Goal: Task Accomplishment & Management: Use online tool/utility

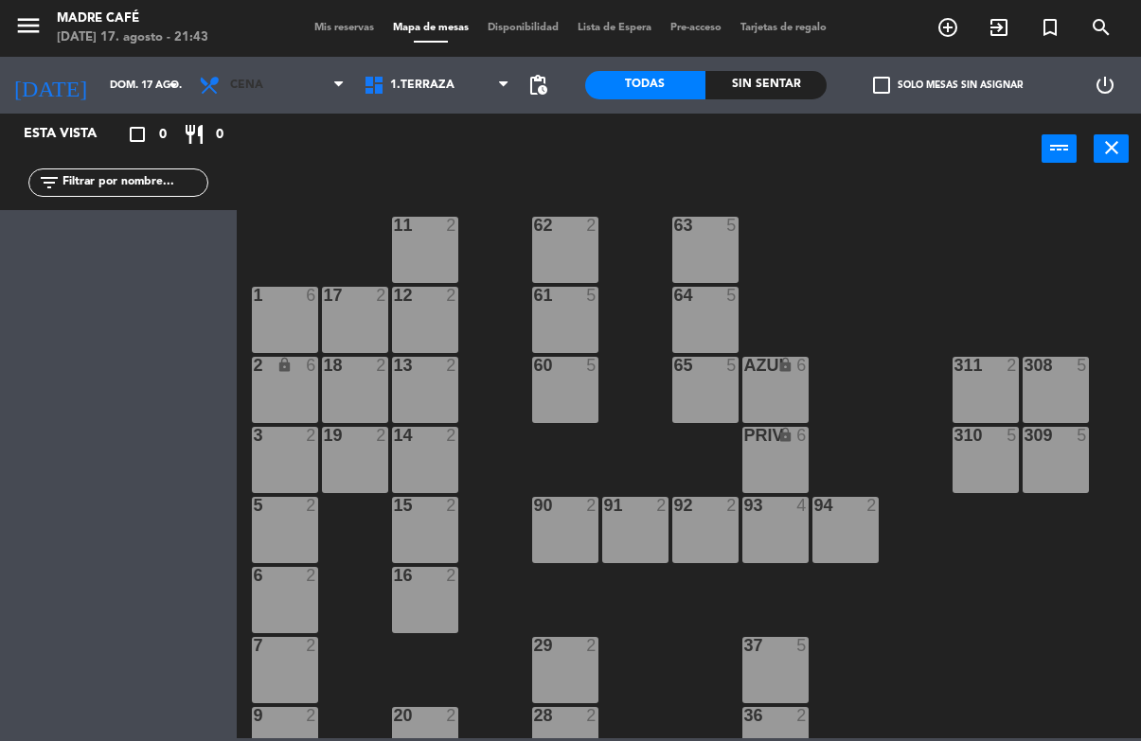
click at [251, 84] on span "Cena" at bounding box center [246, 85] width 33 height 13
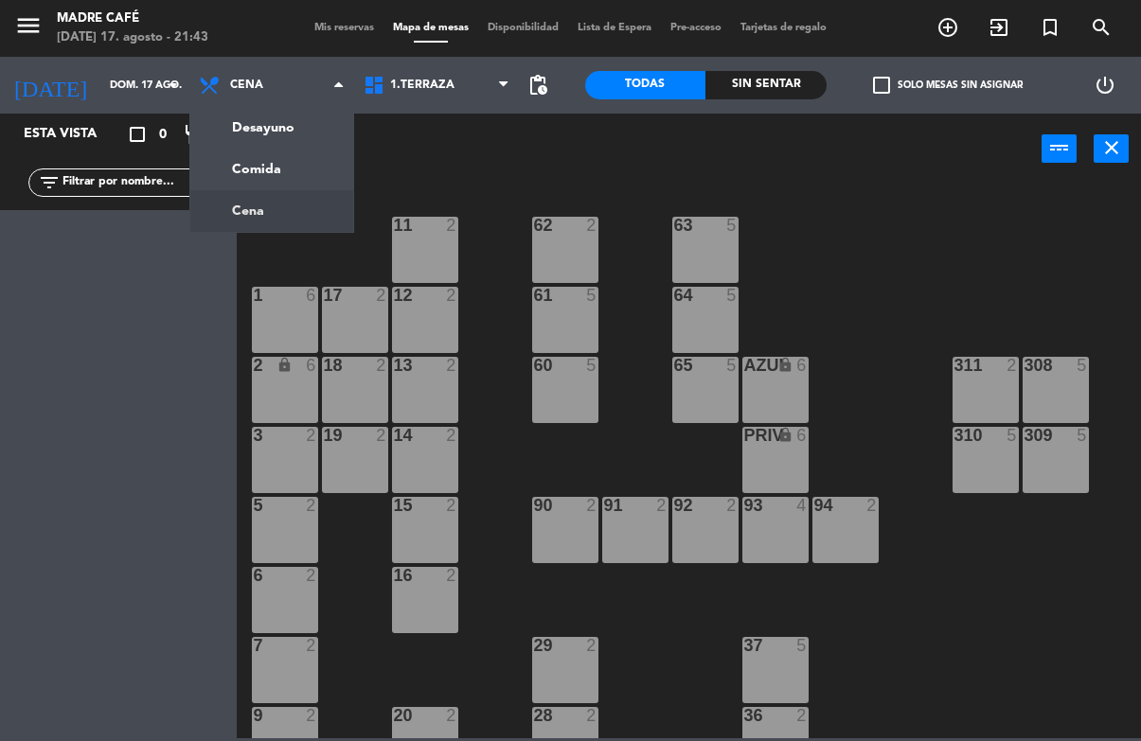
click at [302, 128] on ng-component "menu Madre Café [DATE] 17. agosto - 21:43 Mis reservas Mapa de mesas Disponibil…" at bounding box center [570, 369] width 1141 height 738
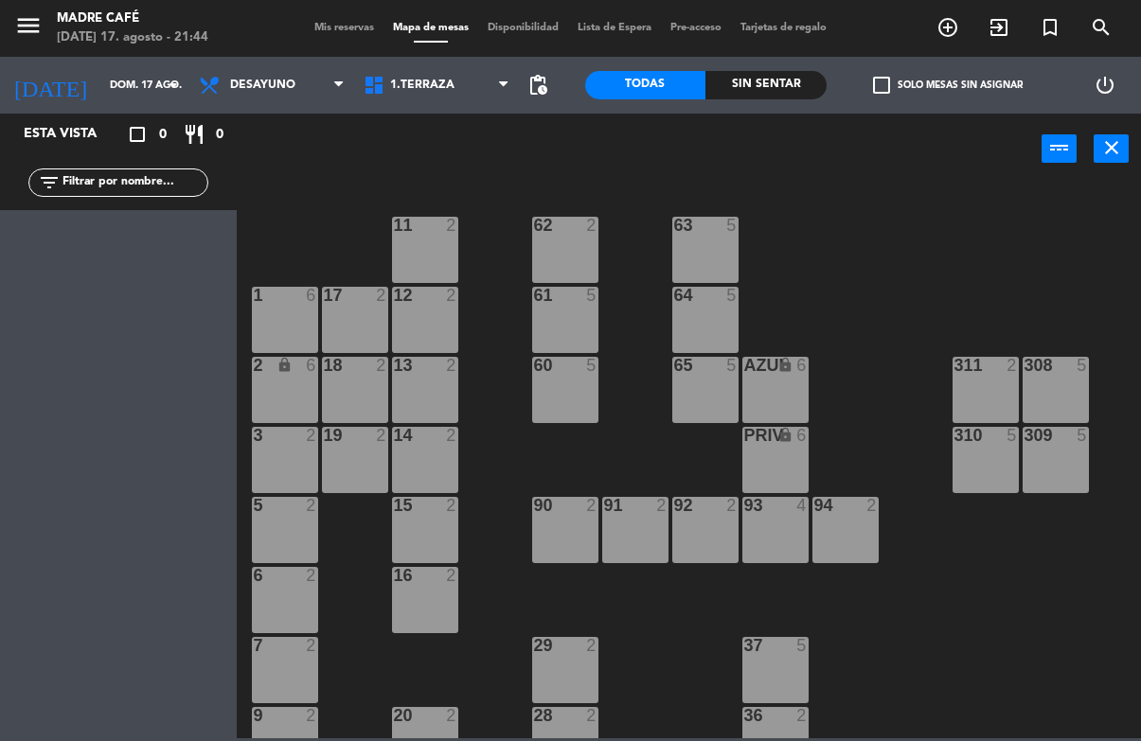
click at [262, 81] on span "Desayuno" at bounding box center [262, 85] width 65 height 13
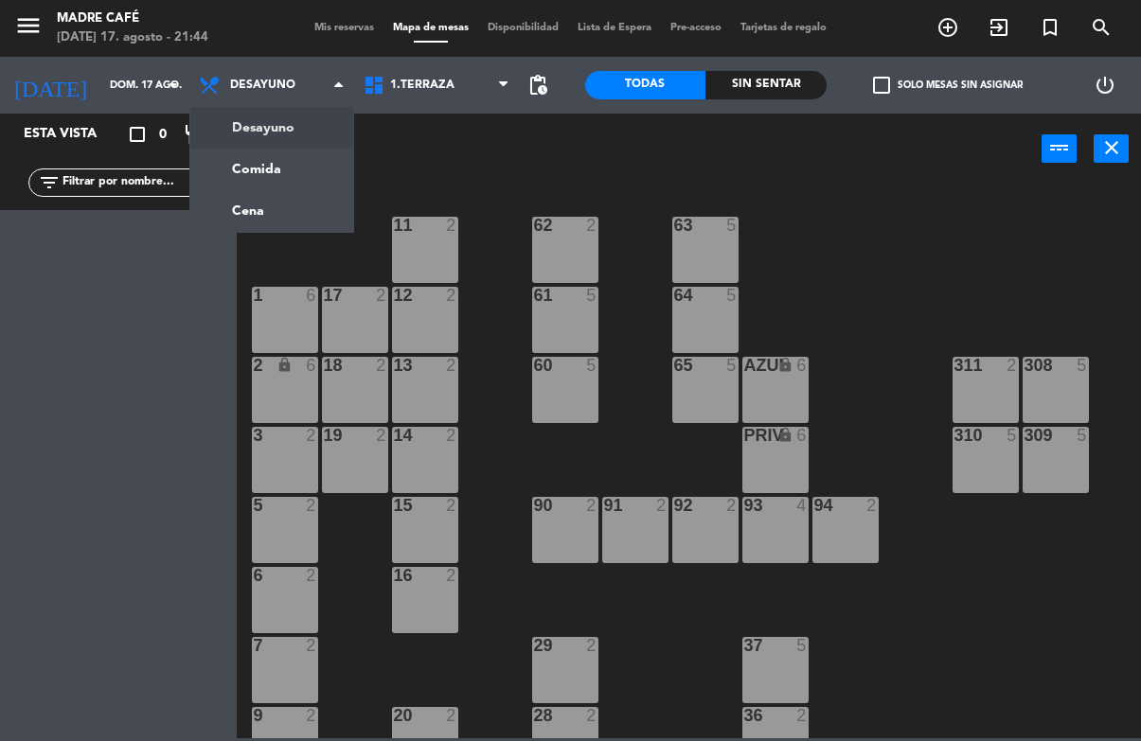
click at [258, 178] on ng-component "menu Madre Café [DATE] 17. agosto - 21:44 Mis reservas Mapa de mesas Disponibil…" at bounding box center [570, 369] width 1141 height 738
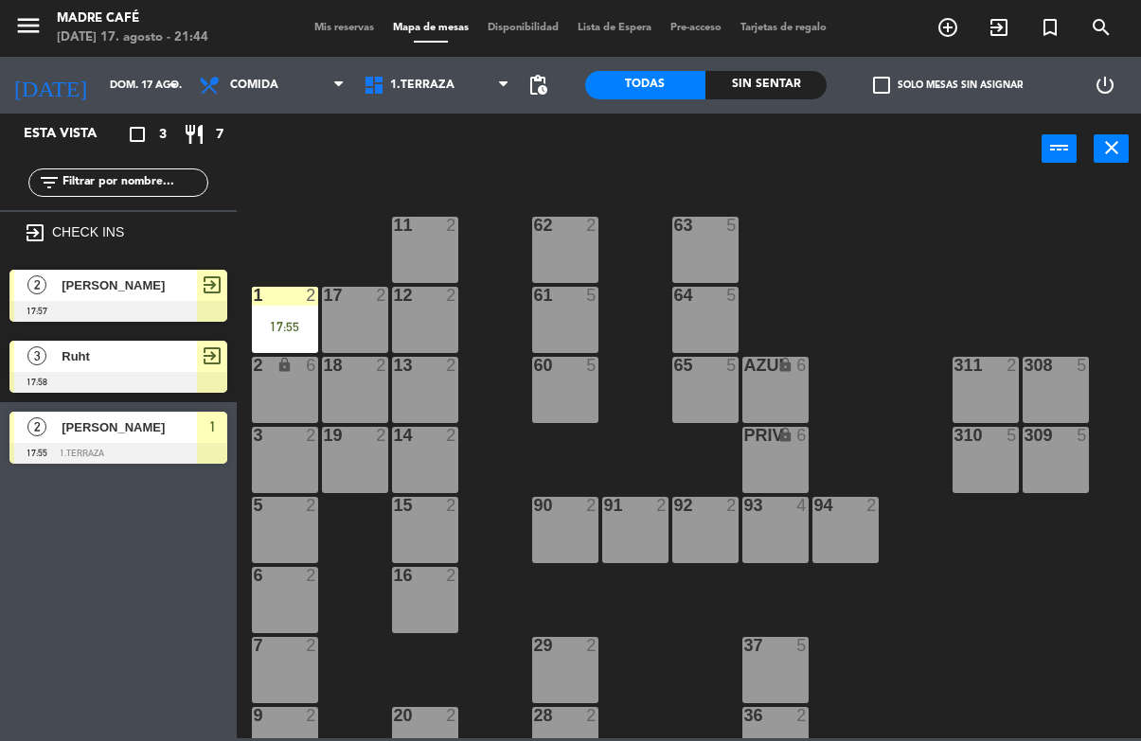
click at [274, 331] on div "17:55" at bounding box center [285, 326] width 66 height 13
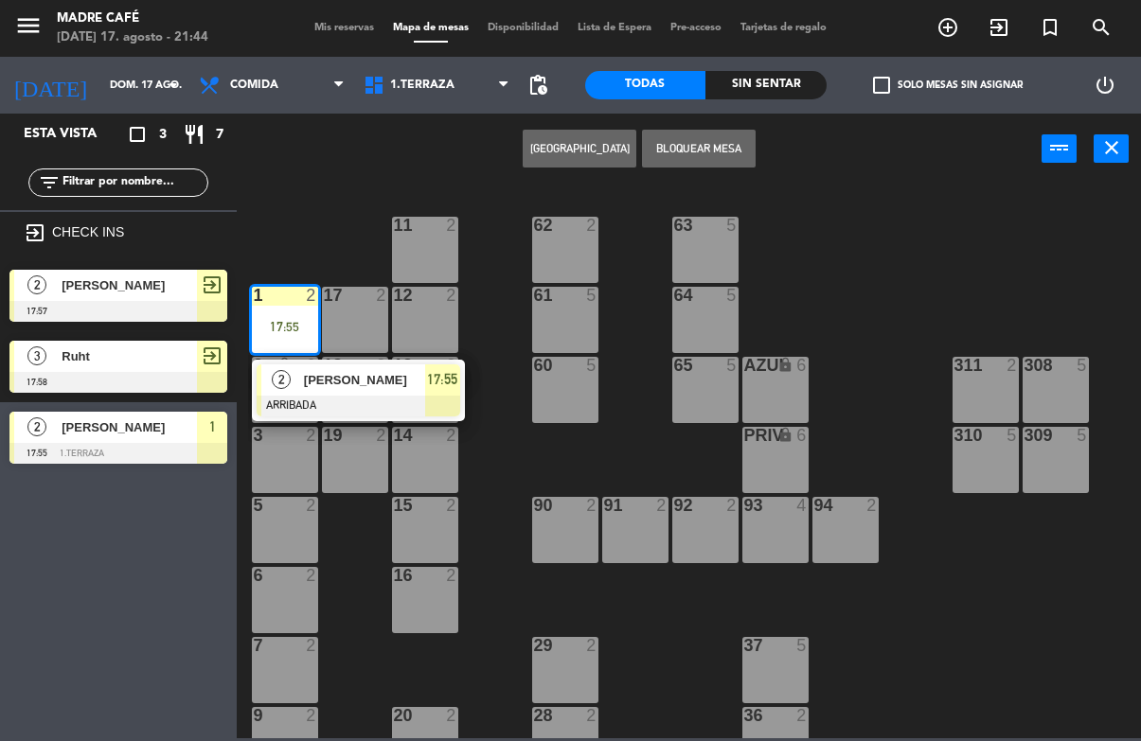
click at [294, 402] on div at bounding box center [358, 406] width 203 height 21
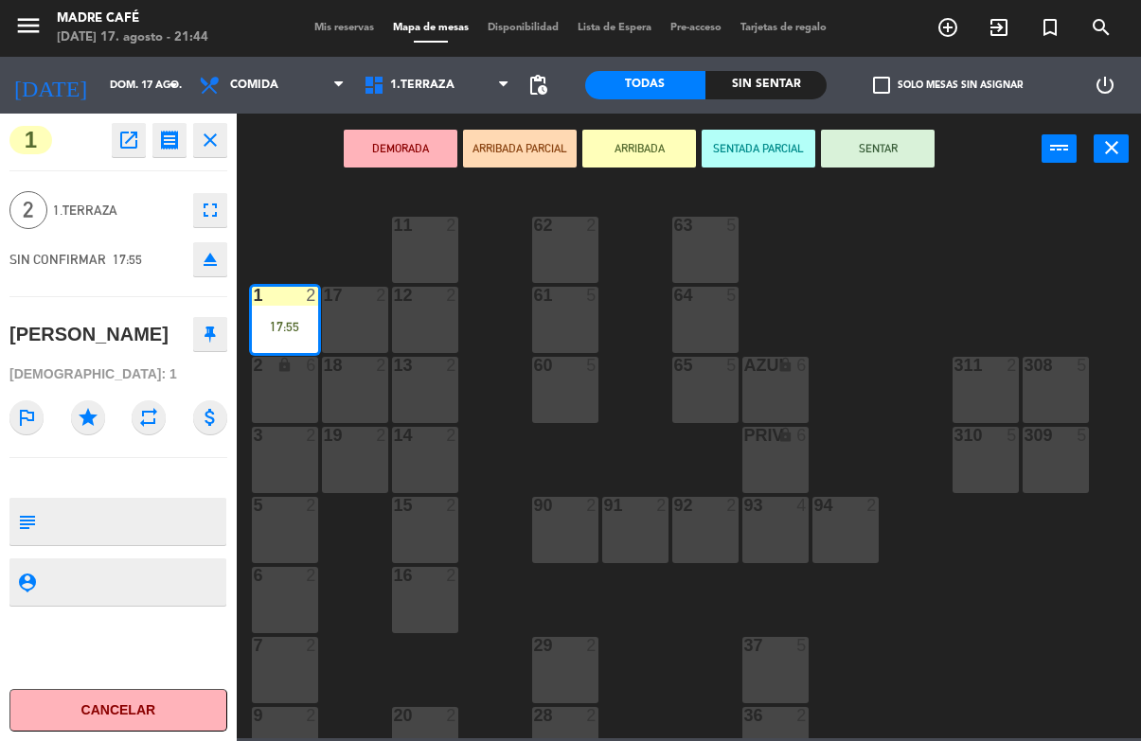
click at [895, 133] on button "SENTAR" at bounding box center [878, 149] width 114 height 38
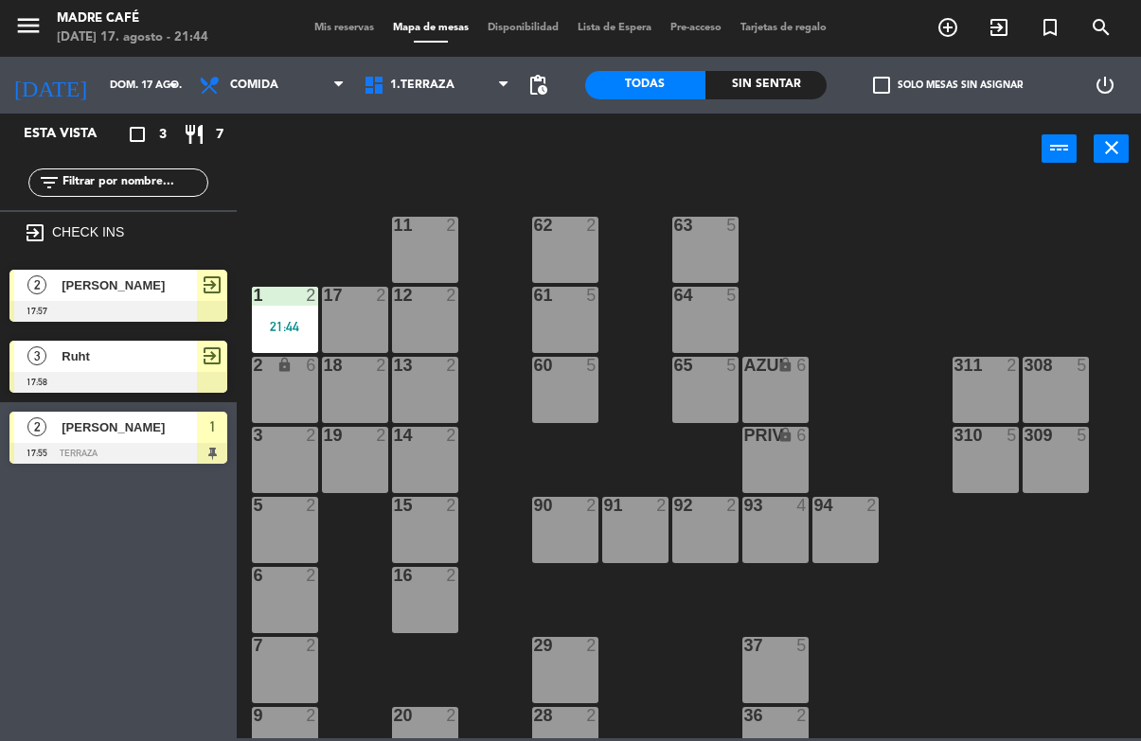
click at [341, 327] on div "17 2" at bounding box center [355, 320] width 66 height 66
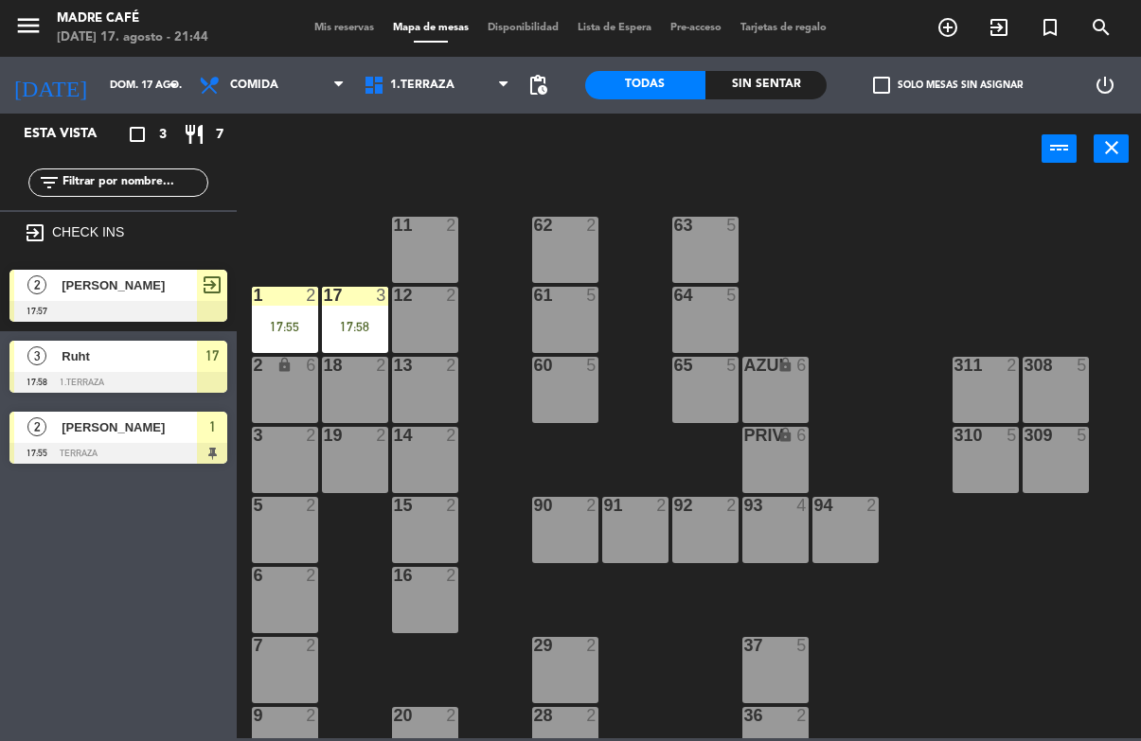
click at [365, 307] on div "17 3 17:58" at bounding box center [355, 320] width 66 height 66
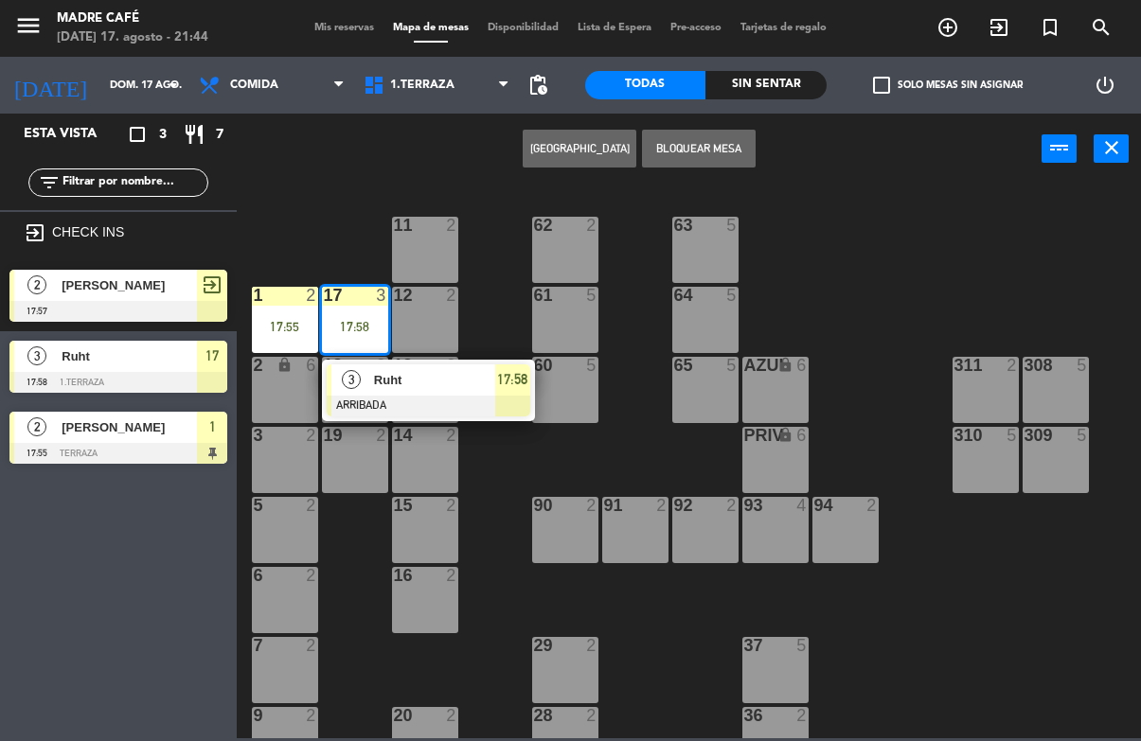
click at [349, 379] on span "3" at bounding box center [351, 379] width 19 height 19
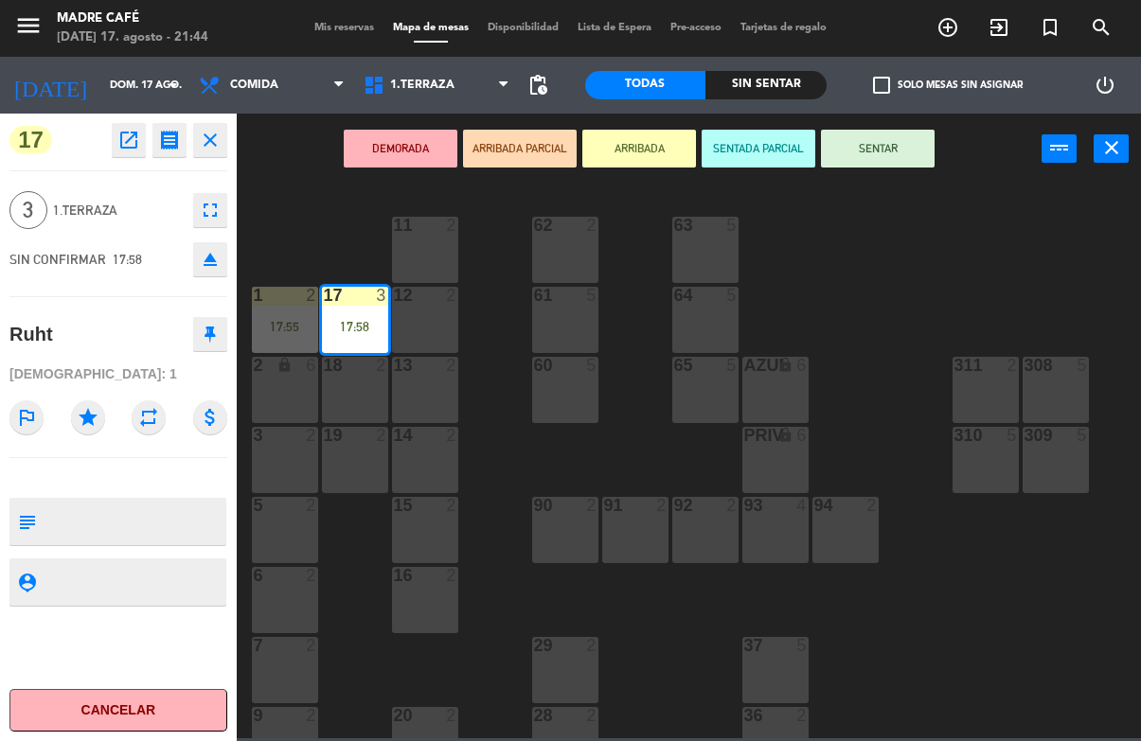
click at [868, 149] on button "SENTAR" at bounding box center [878, 149] width 114 height 38
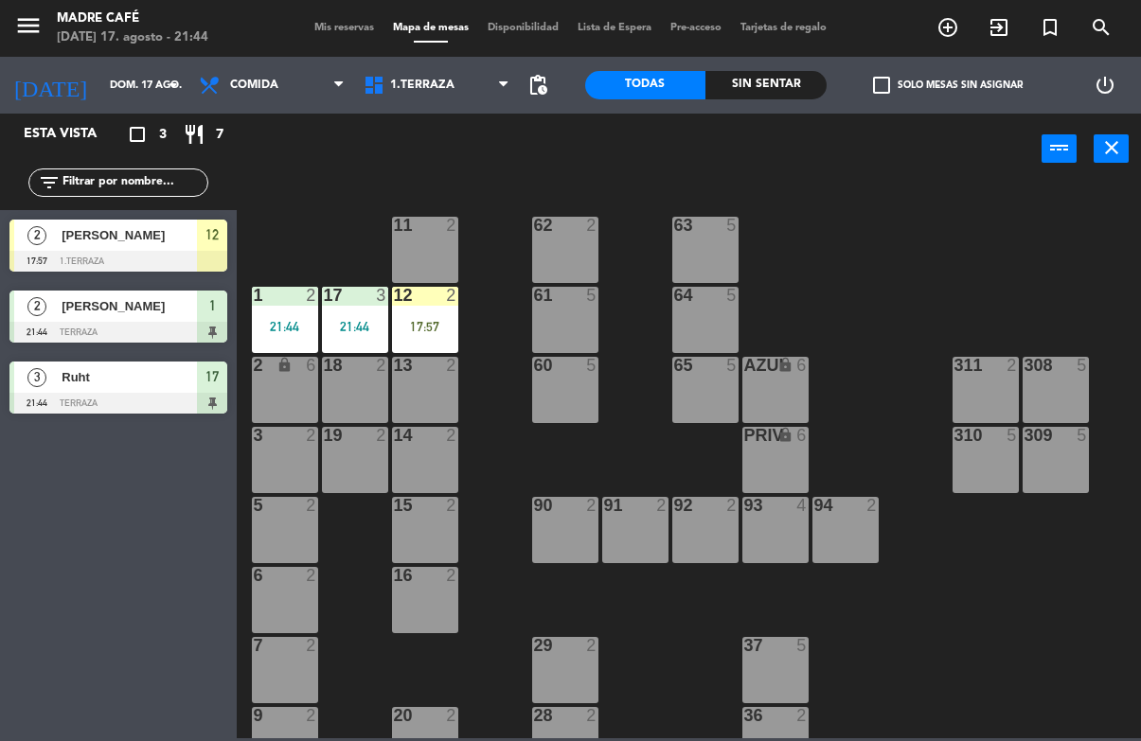
click at [437, 329] on div "17:57" at bounding box center [425, 326] width 66 height 13
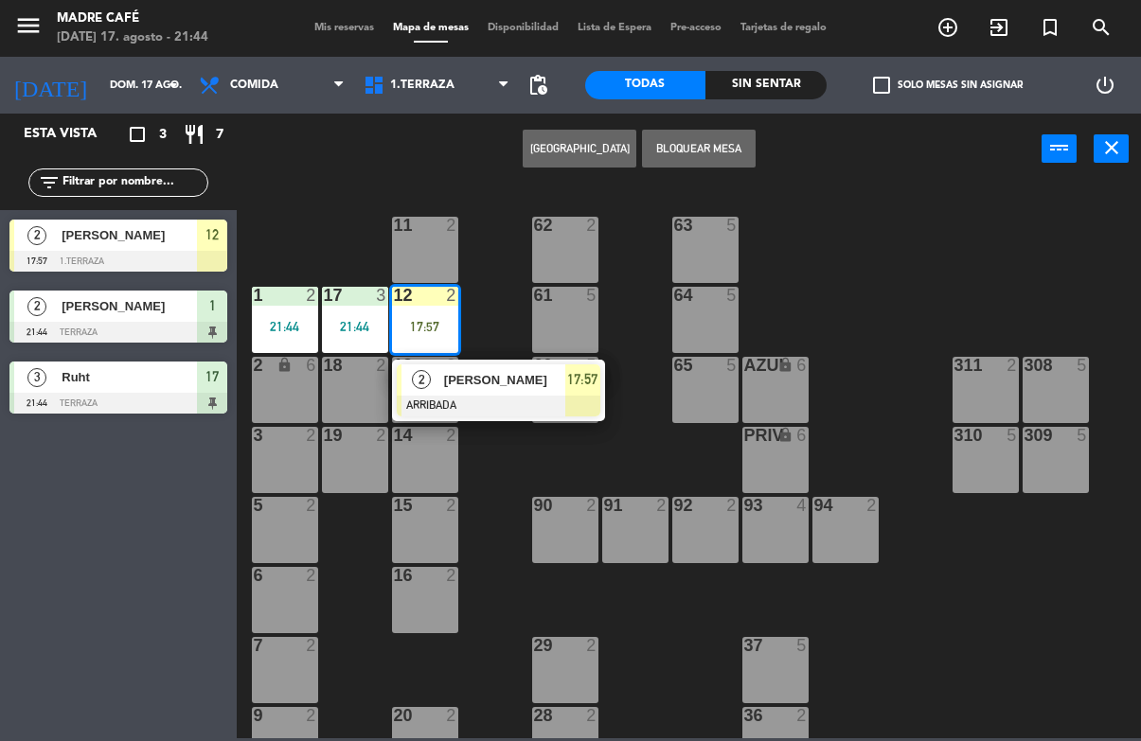
click at [447, 375] on span "[PERSON_NAME]" at bounding box center [504, 380] width 121 height 20
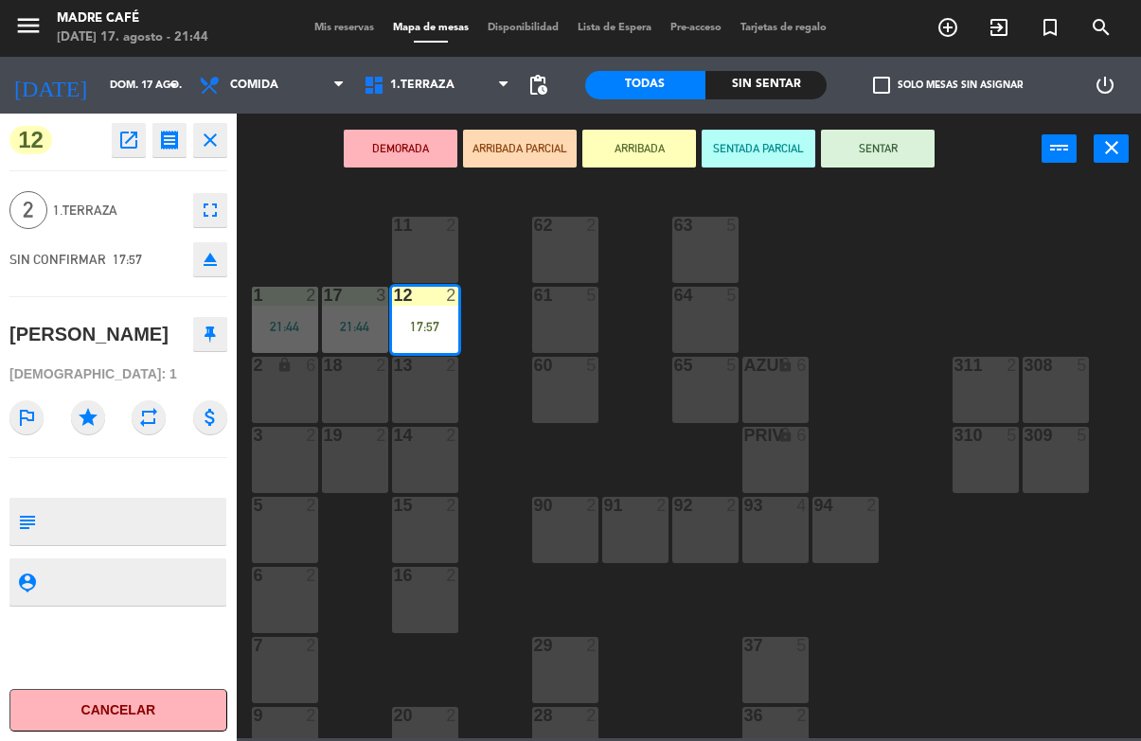
click at [881, 133] on button "SENTAR" at bounding box center [878, 149] width 114 height 38
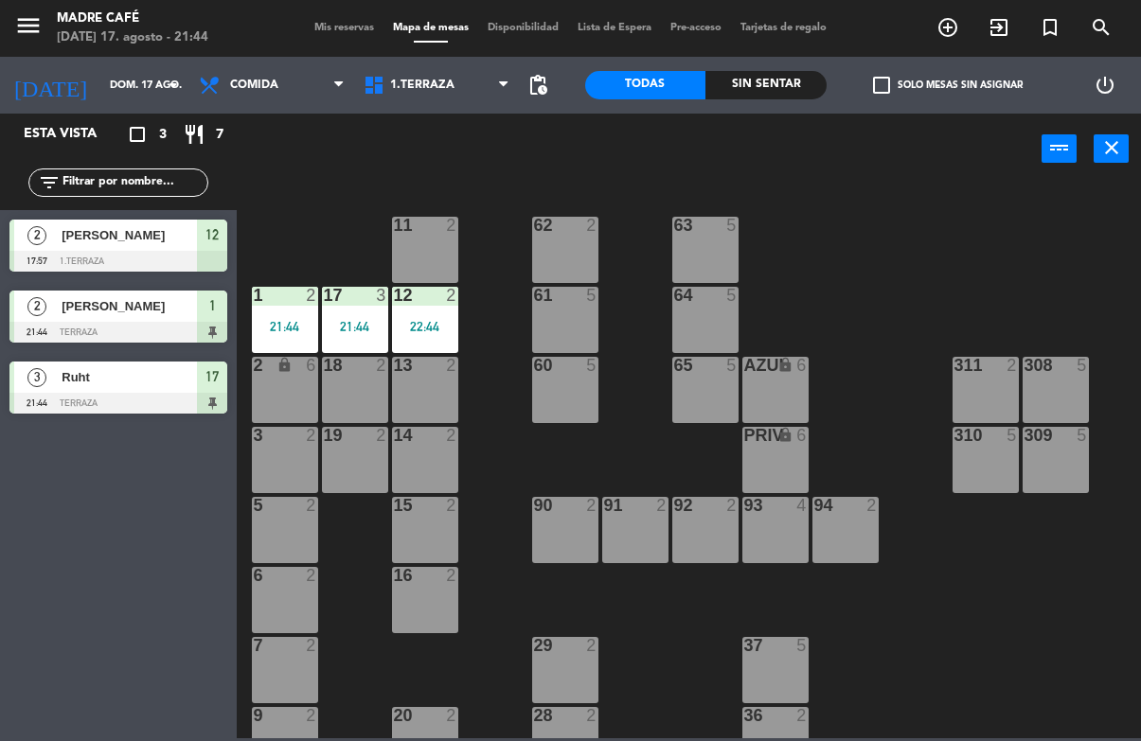
click at [55, 236] on div "2" at bounding box center [36, 235] width 45 height 31
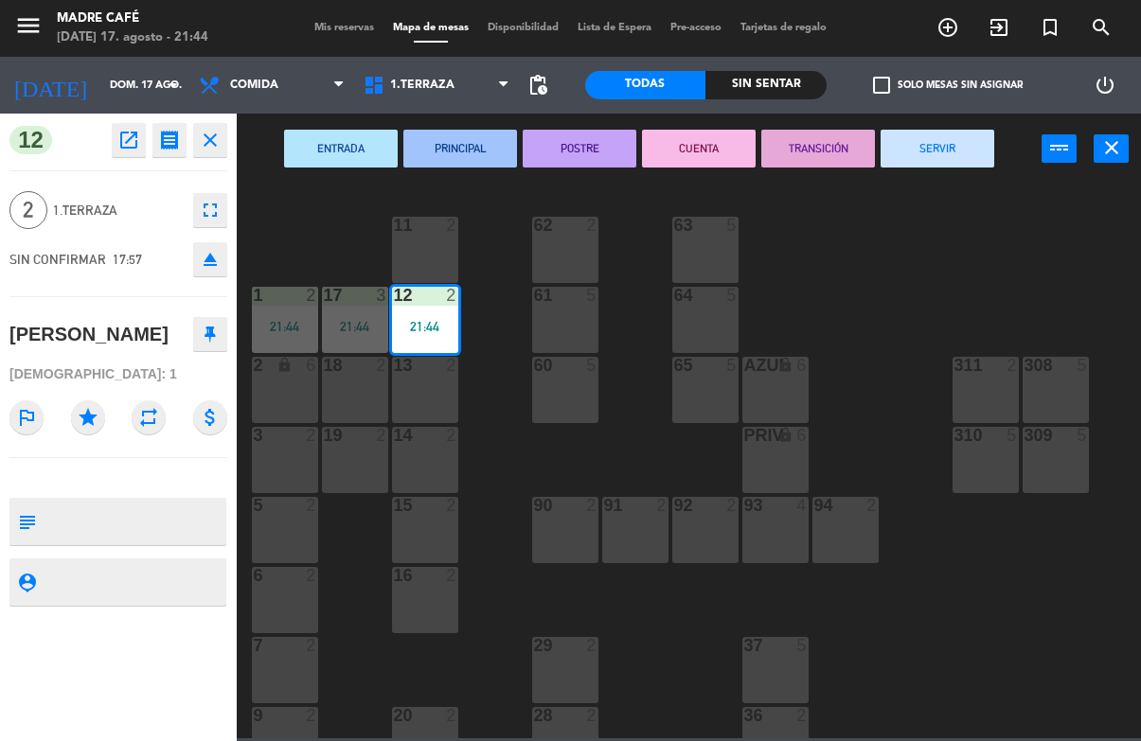
click at [926, 167] on button "SERVIR" at bounding box center [937, 149] width 114 height 38
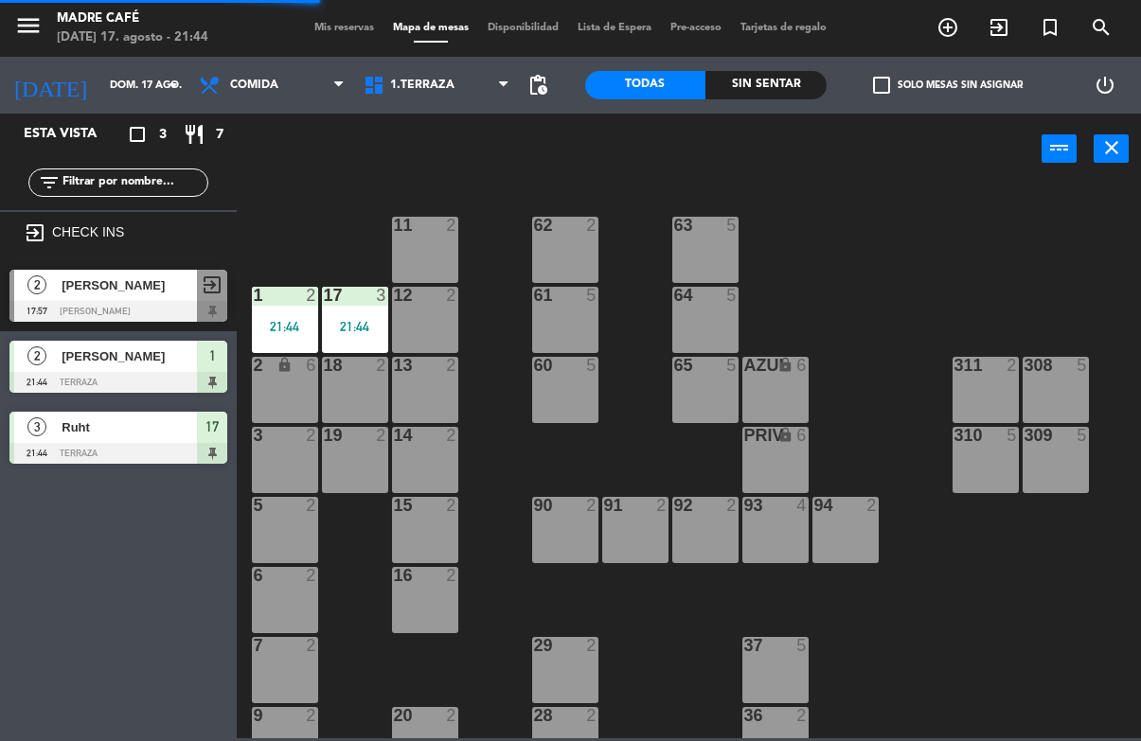
click at [87, 292] on span "[PERSON_NAME]" at bounding box center [129, 285] width 135 height 20
click at [84, 349] on span "[PERSON_NAME]" at bounding box center [129, 356] width 135 height 20
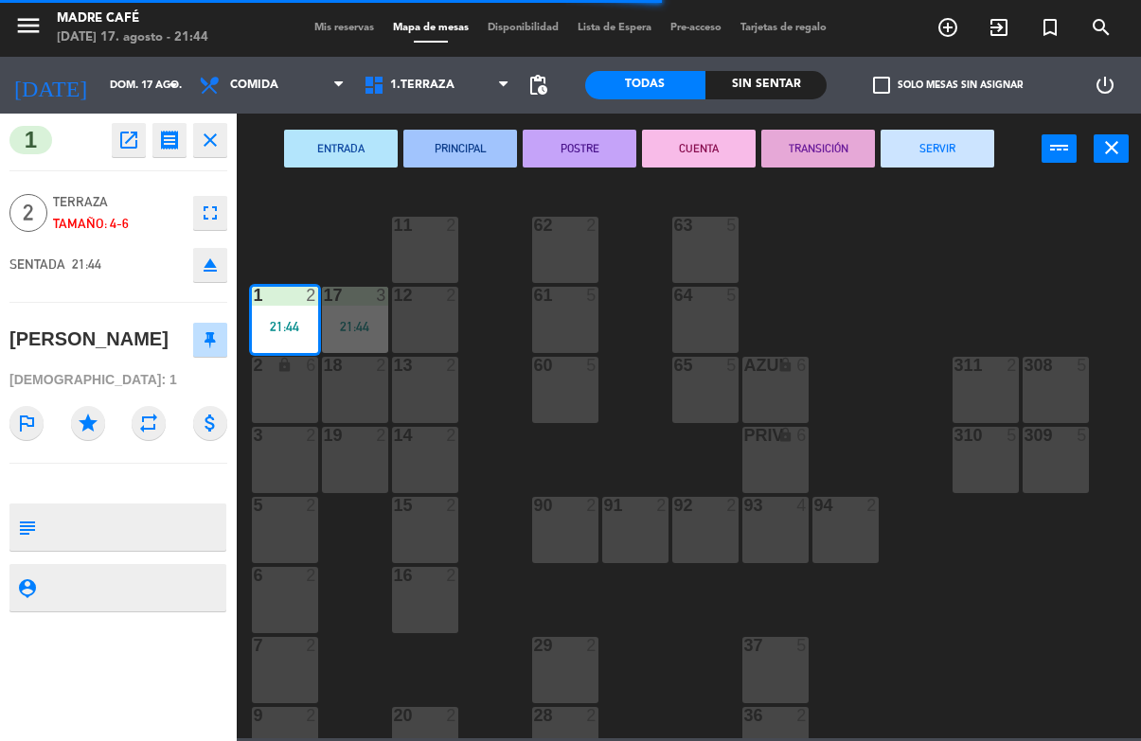
click at [950, 150] on button "SERVIR" at bounding box center [937, 149] width 114 height 38
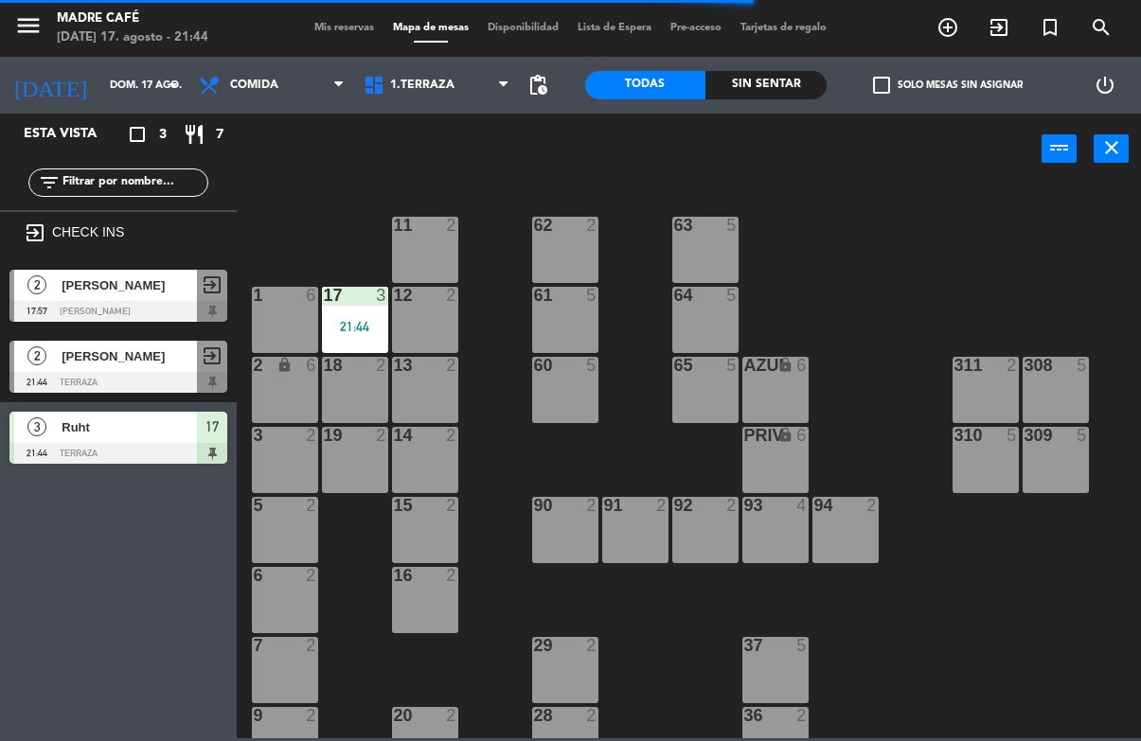
click at [72, 425] on span "Ruht" at bounding box center [129, 427] width 135 height 20
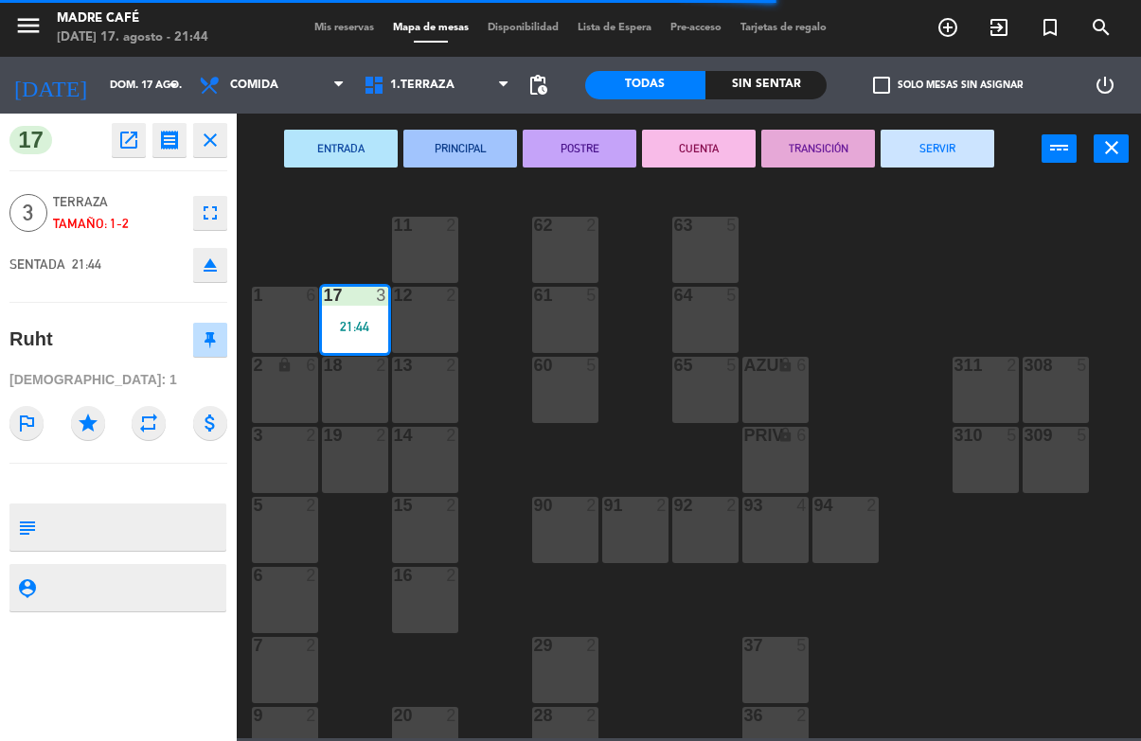
click at [964, 148] on button "SERVIR" at bounding box center [937, 149] width 114 height 38
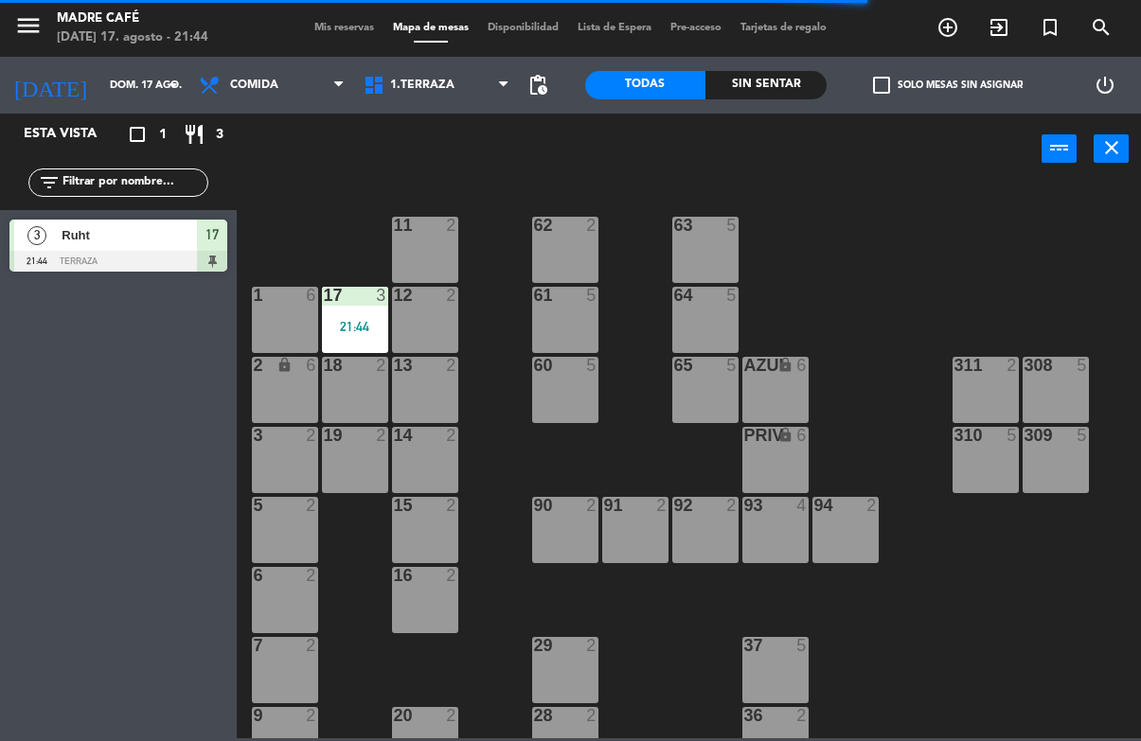
click at [99, 247] on div "Ruht" at bounding box center [128, 235] width 137 height 31
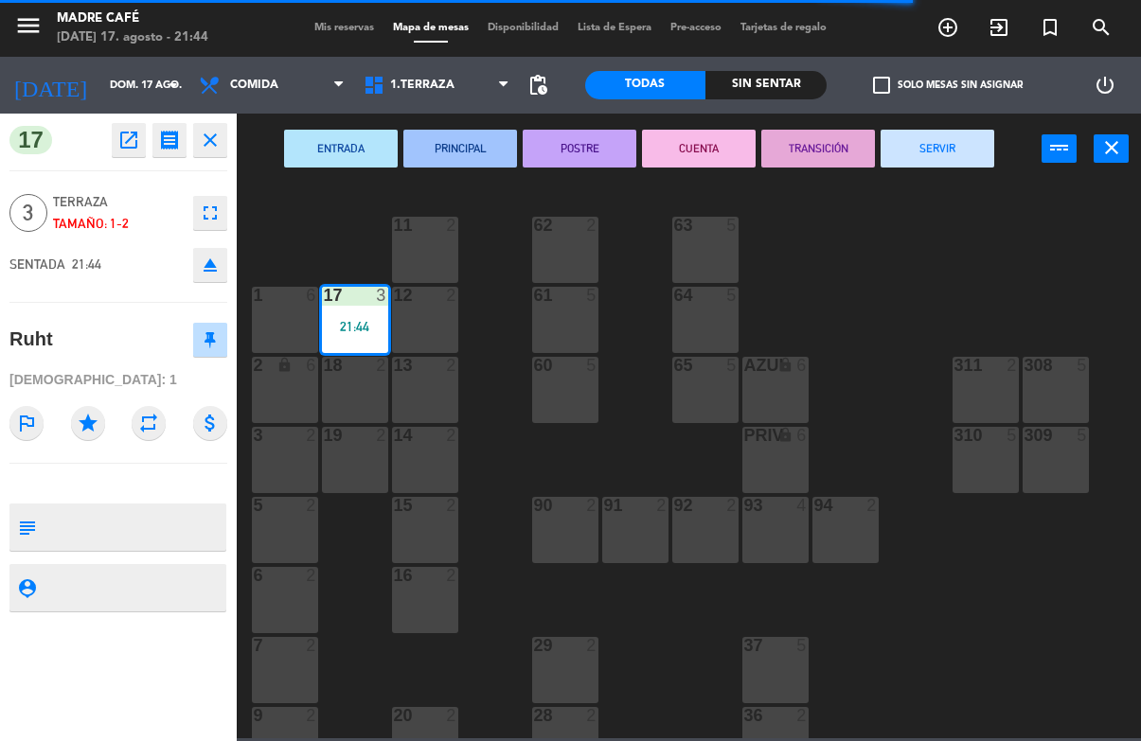
click at [948, 151] on button "SERVIR" at bounding box center [937, 149] width 114 height 38
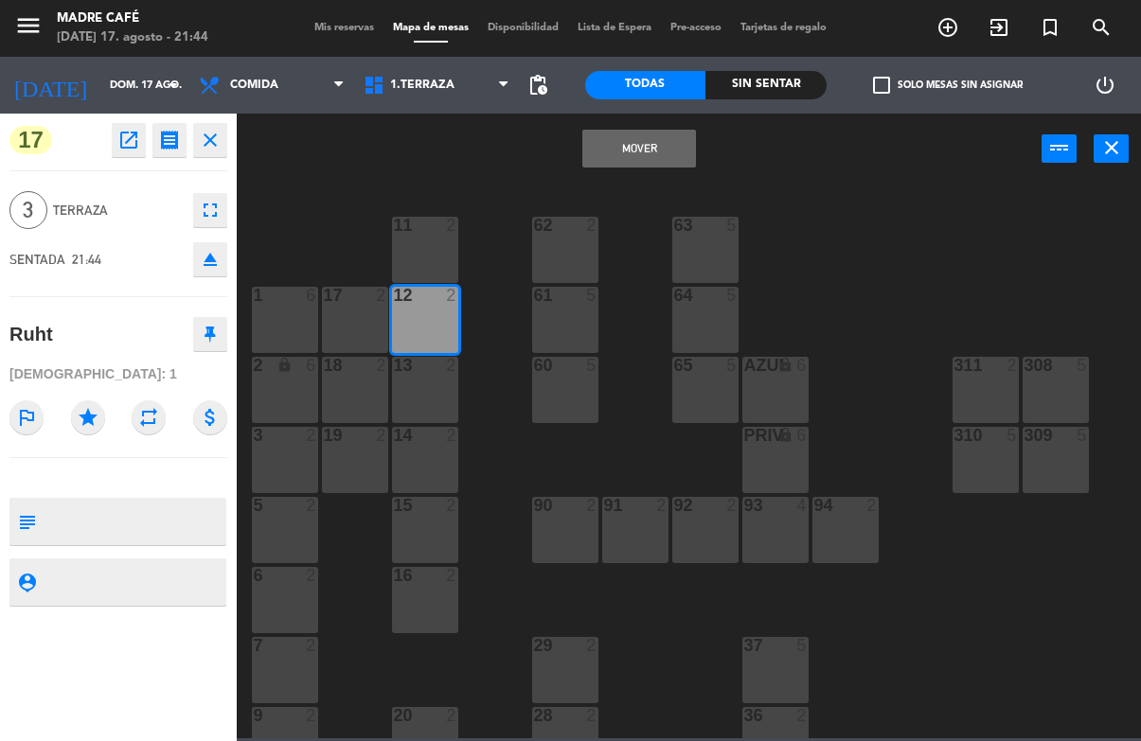
click at [226, 139] on button "close" at bounding box center [210, 140] width 34 height 34
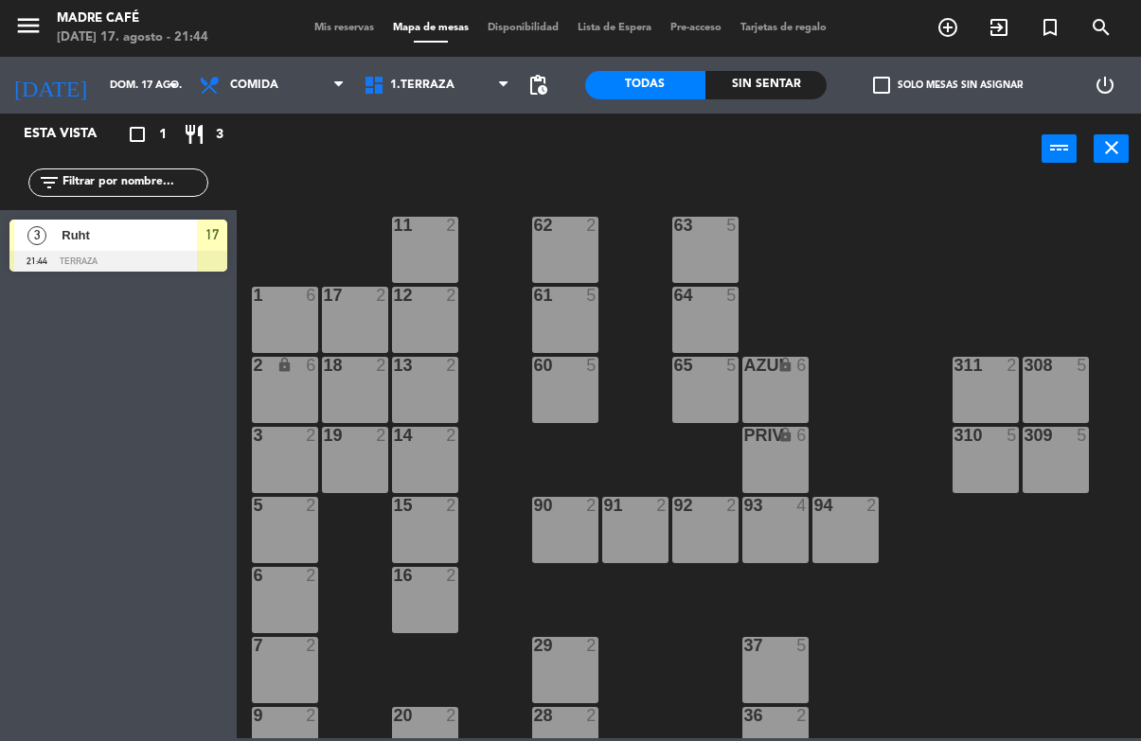
click at [165, 264] on div at bounding box center [118, 261] width 218 height 21
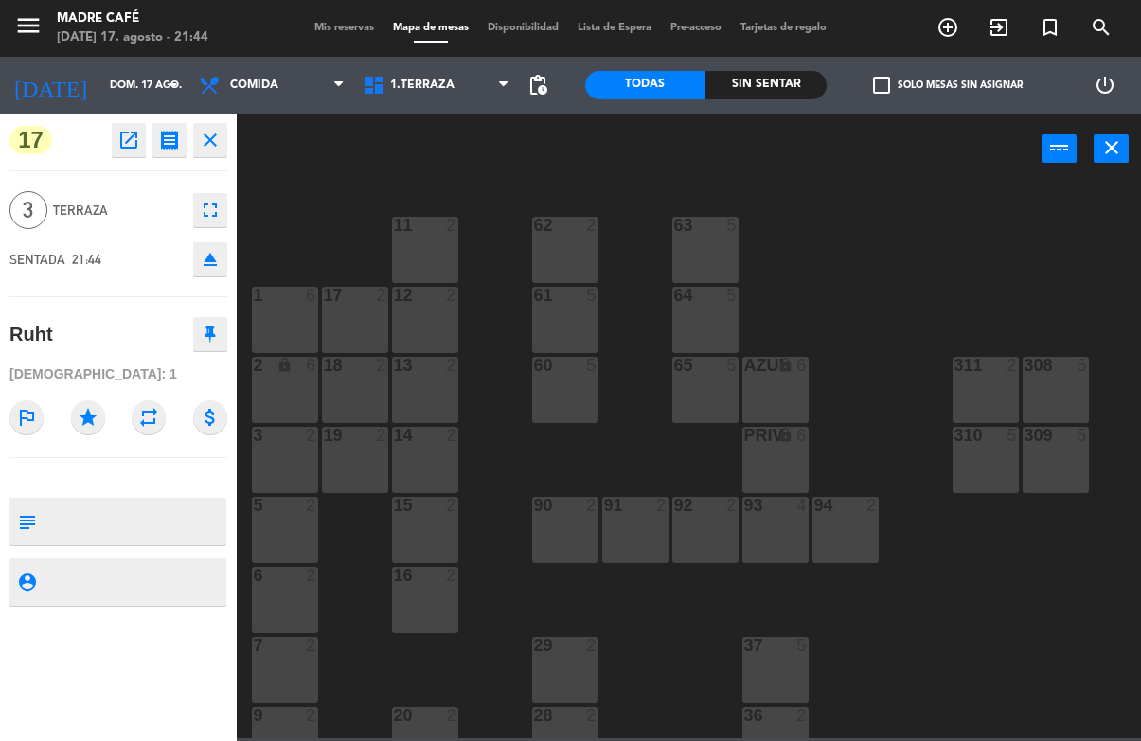
click at [225, 130] on button "close" at bounding box center [210, 140] width 34 height 34
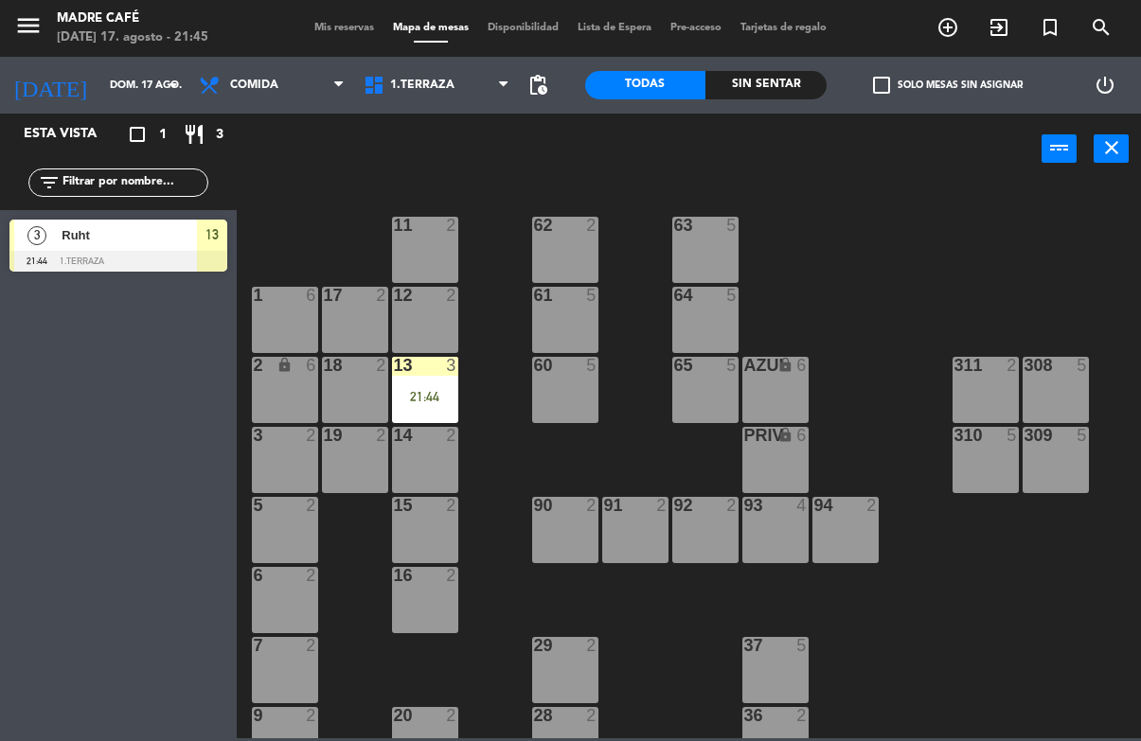
click at [427, 409] on div "13 3 21:44" at bounding box center [425, 390] width 66 height 66
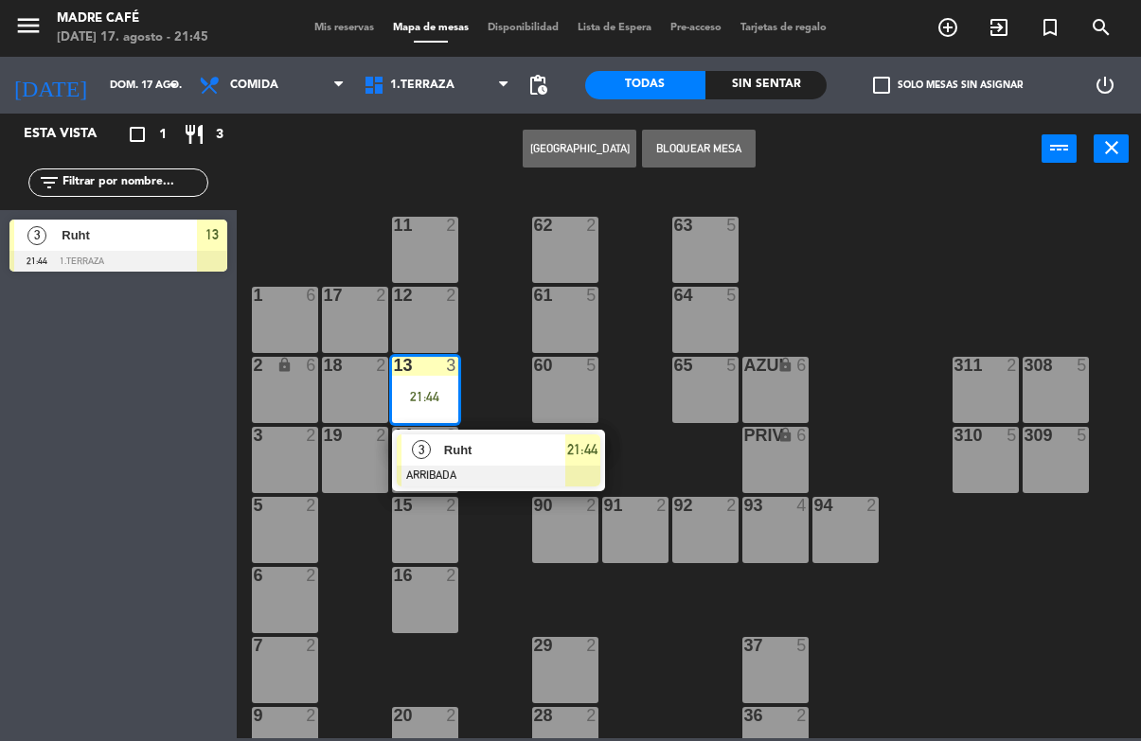
click at [450, 453] on span "Ruht" at bounding box center [504, 450] width 121 height 20
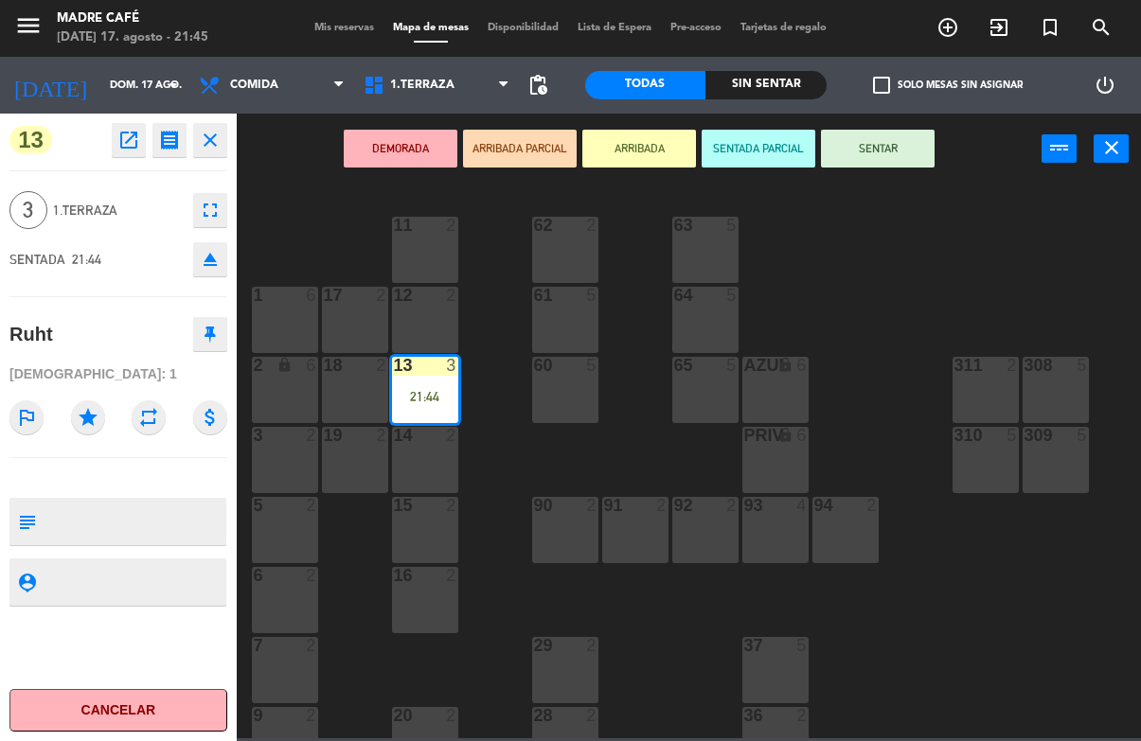
click at [863, 150] on button "SENTAR" at bounding box center [878, 149] width 114 height 38
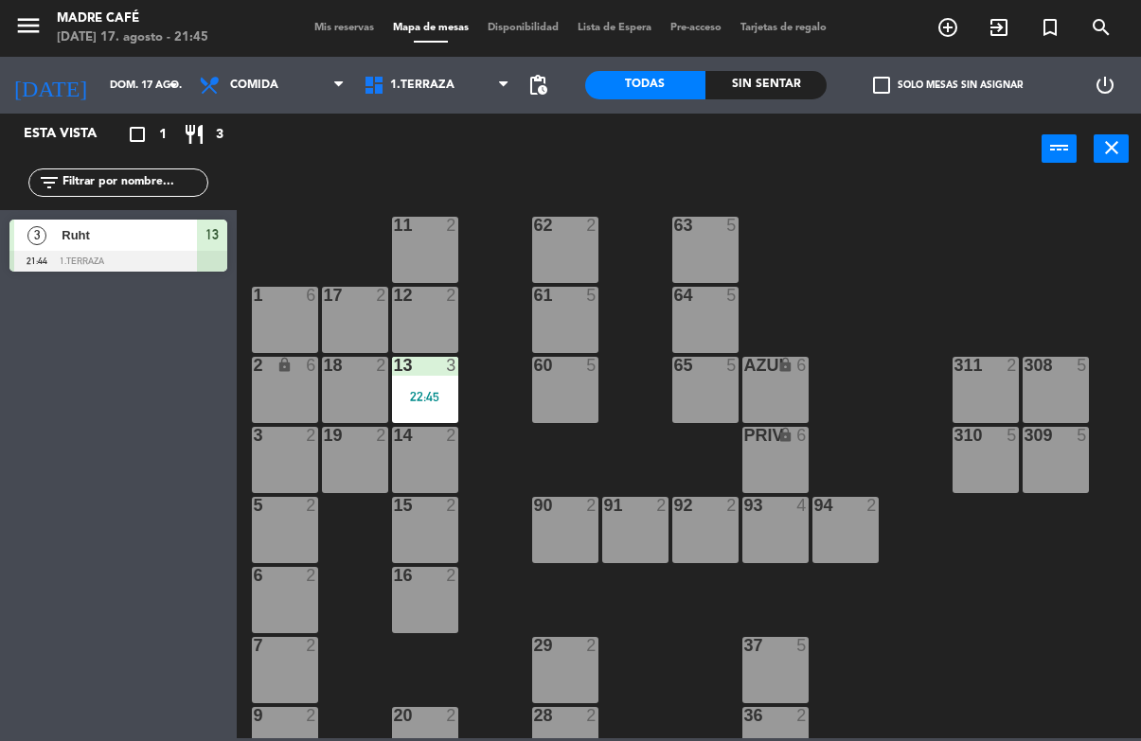
click at [112, 245] on span "Ruht" at bounding box center [129, 235] width 135 height 20
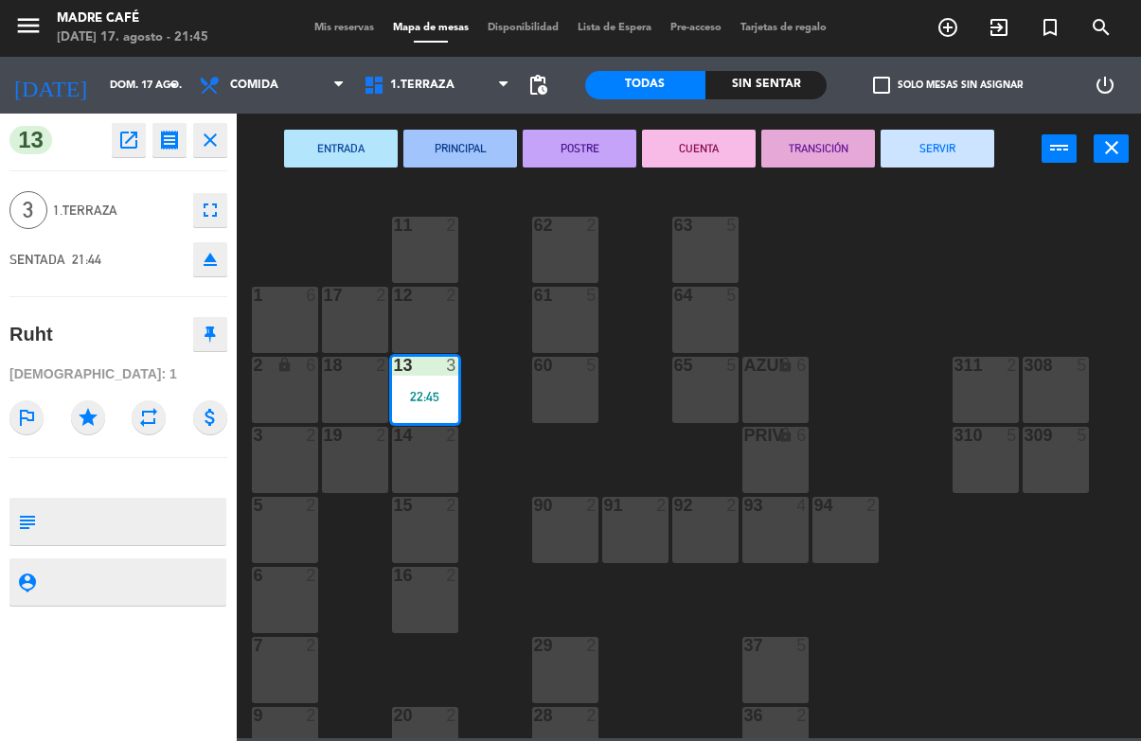
click at [910, 145] on button "SERVIR" at bounding box center [937, 149] width 114 height 38
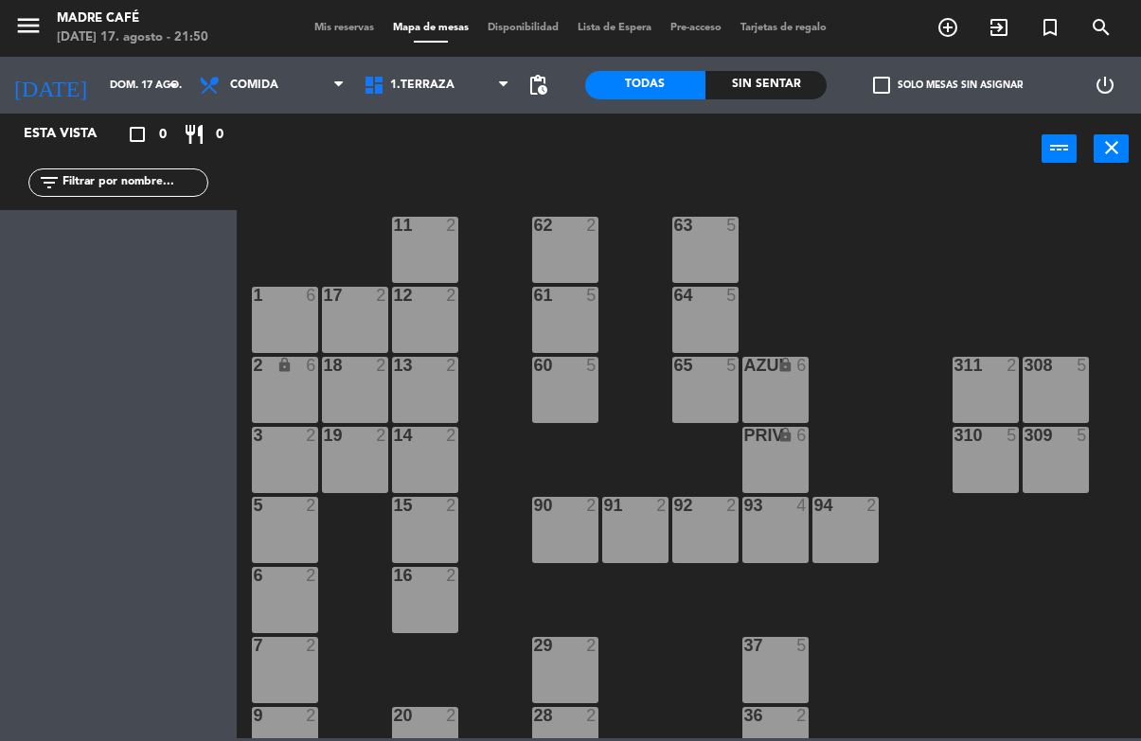
click at [100, 97] on input "dom. 17 ago." at bounding box center [171, 85] width 142 height 31
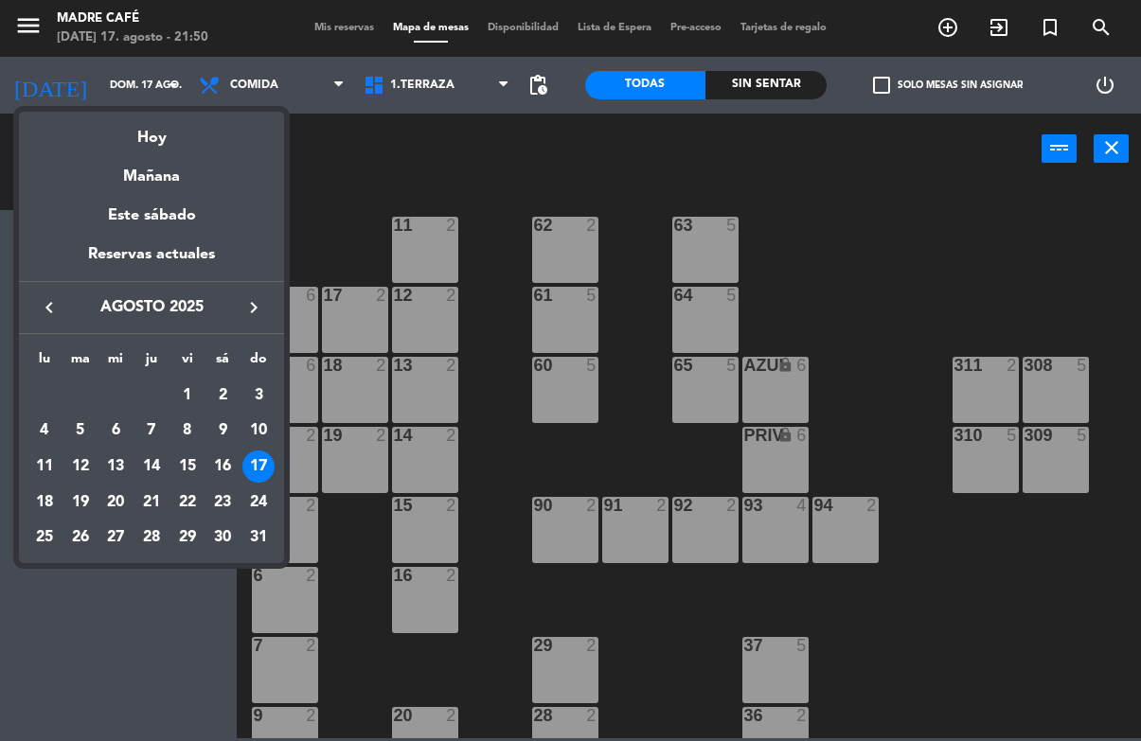
click at [192, 465] on div "15" at bounding box center [187, 467] width 32 height 32
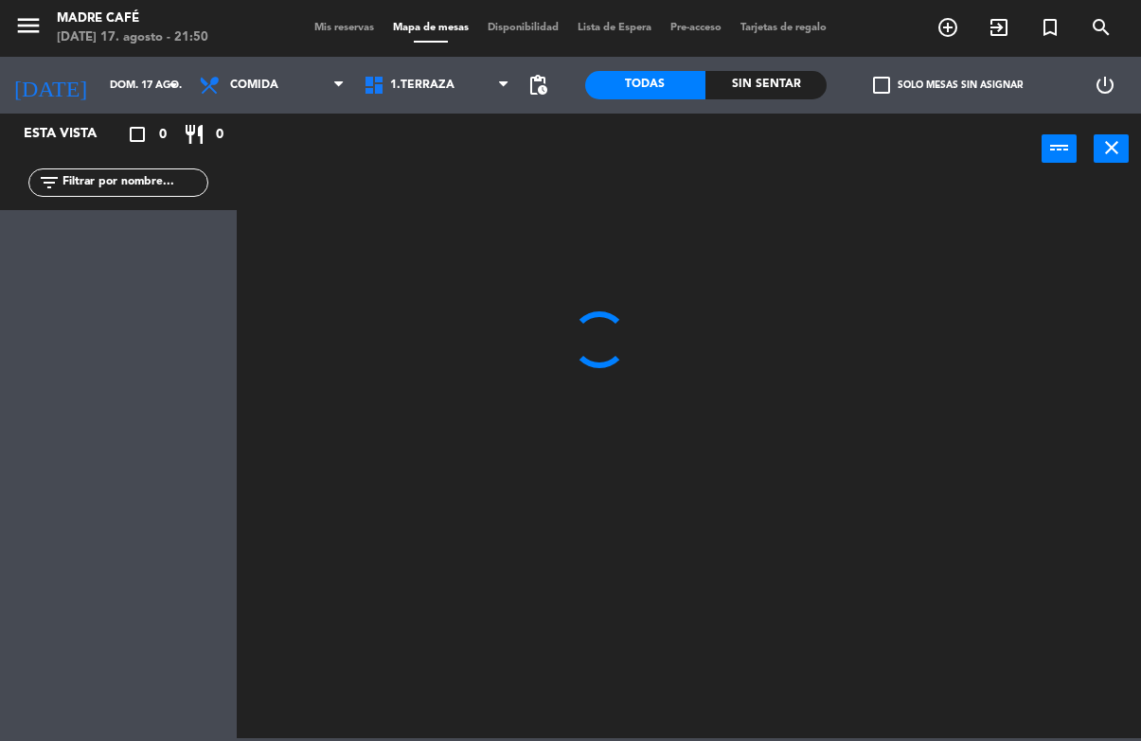
type input "vie. 15 ago."
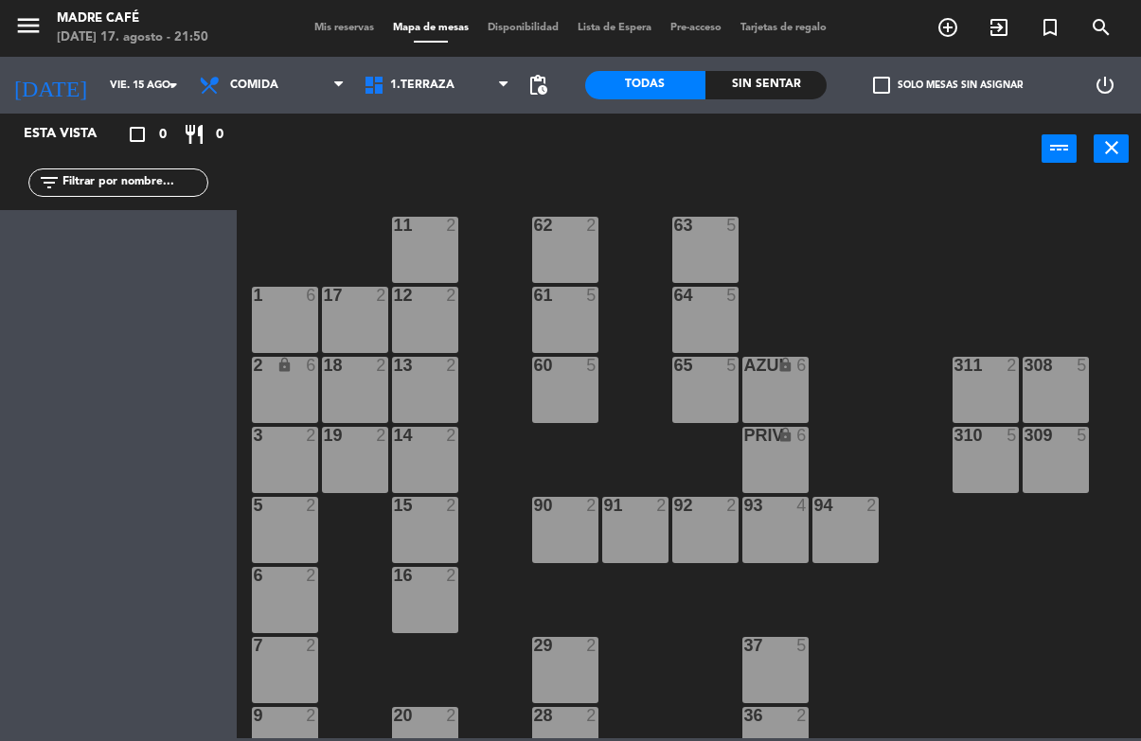
click at [259, 90] on span "Comida" at bounding box center [254, 85] width 48 height 13
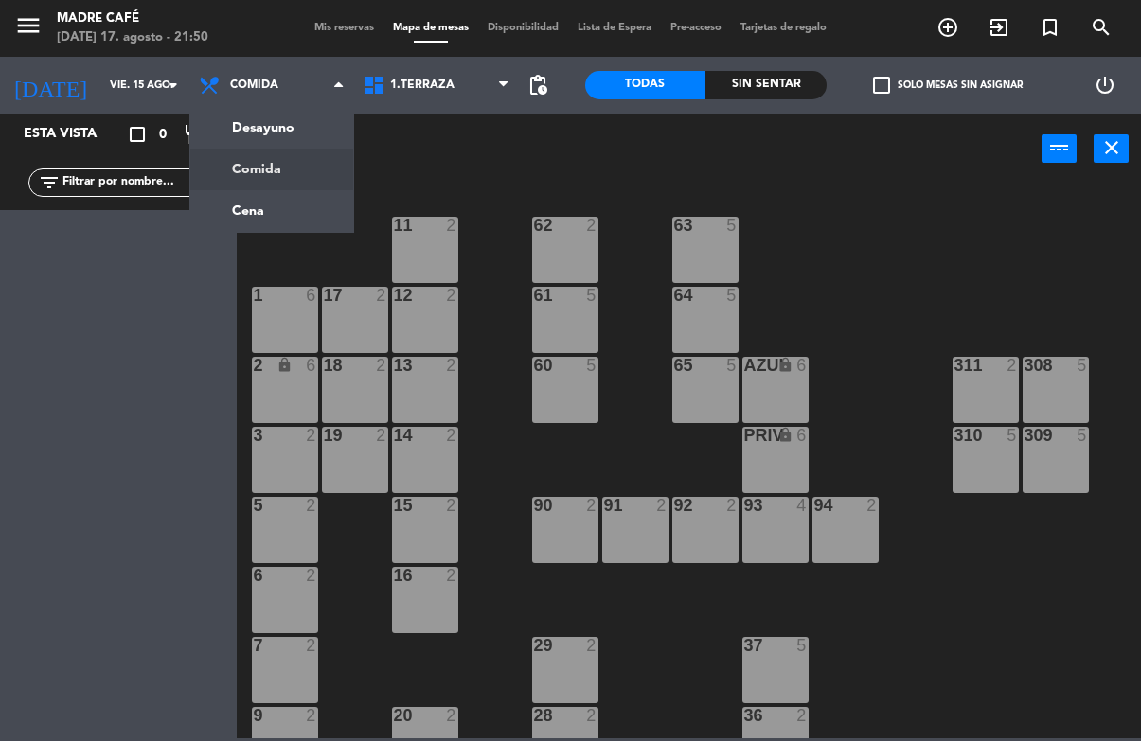
click at [335, 23] on span "Mis reservas" at bounding box center [344, 28] width 79 height 10
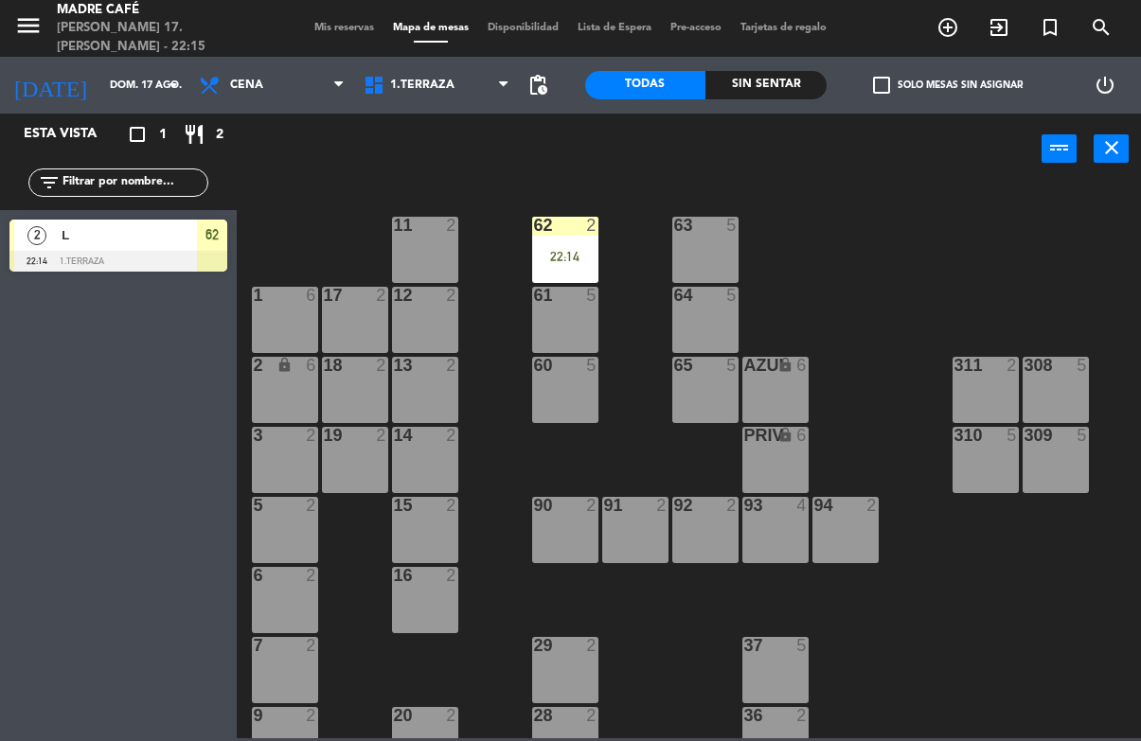
click at [572, 275] on div "62 2 22:14" at bounding box center [565, 250] width 66 height 66
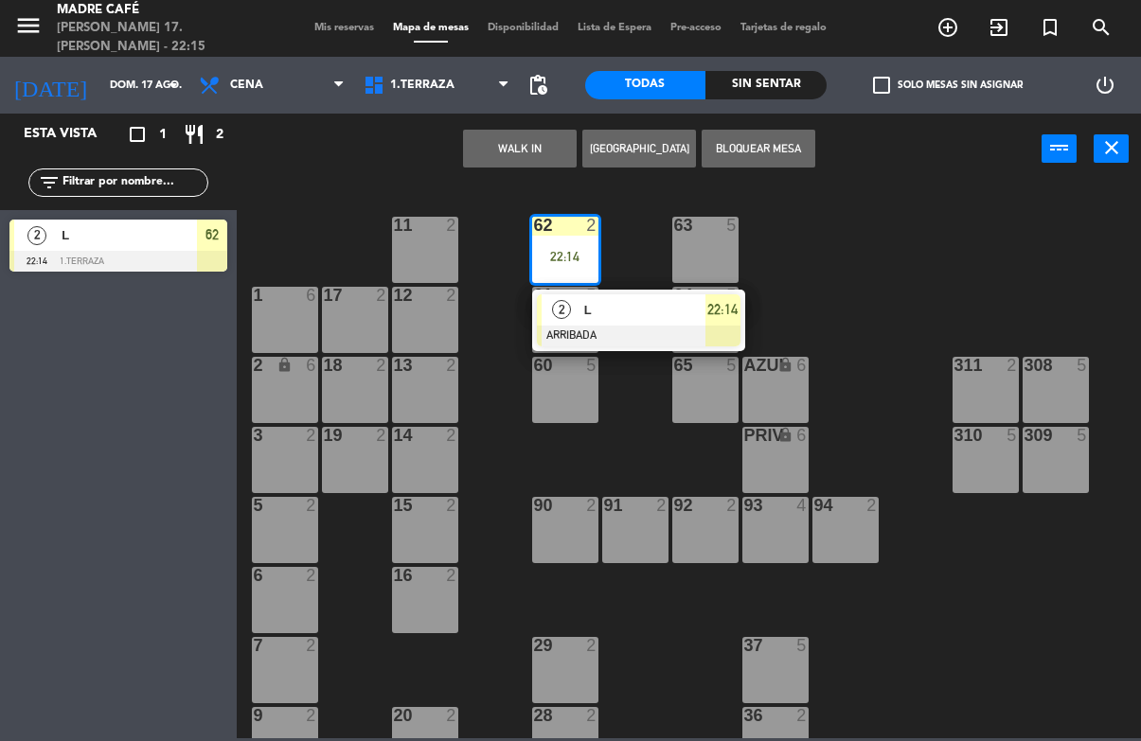
click at [600, 339] on div at bounding box center [638, 336] width 203 height 21
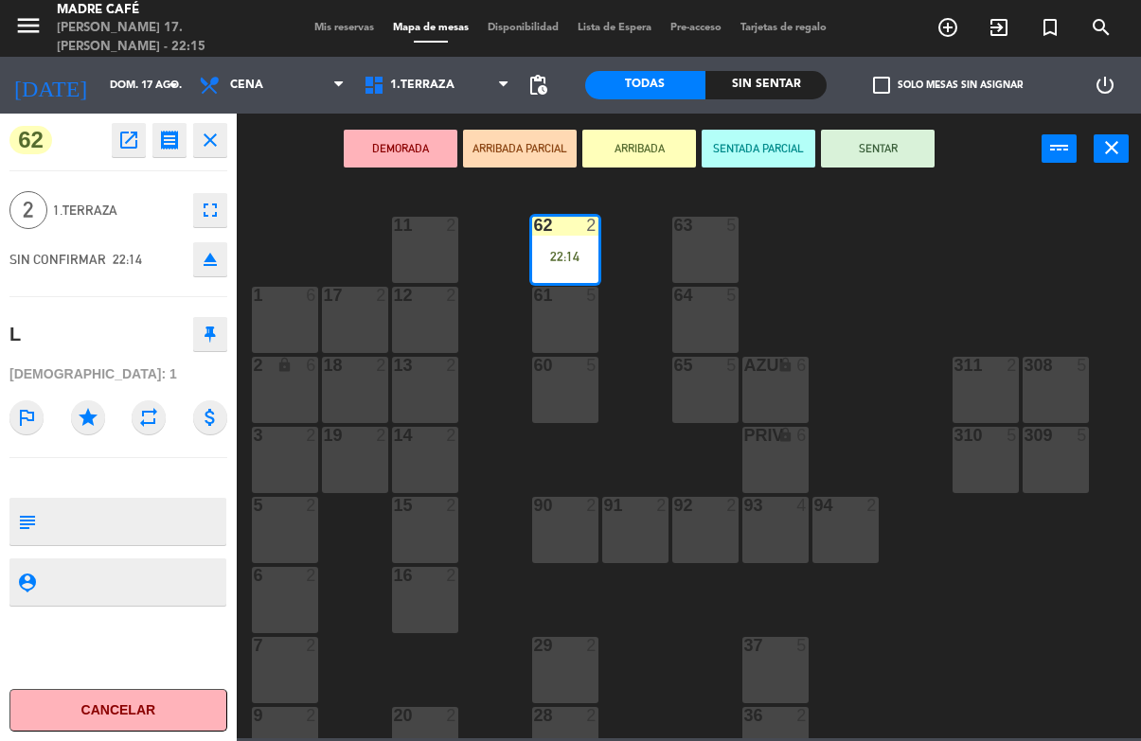
click at [892, 155] on button "SENTAR" at bounding box center [878, 149] width 114 height 38
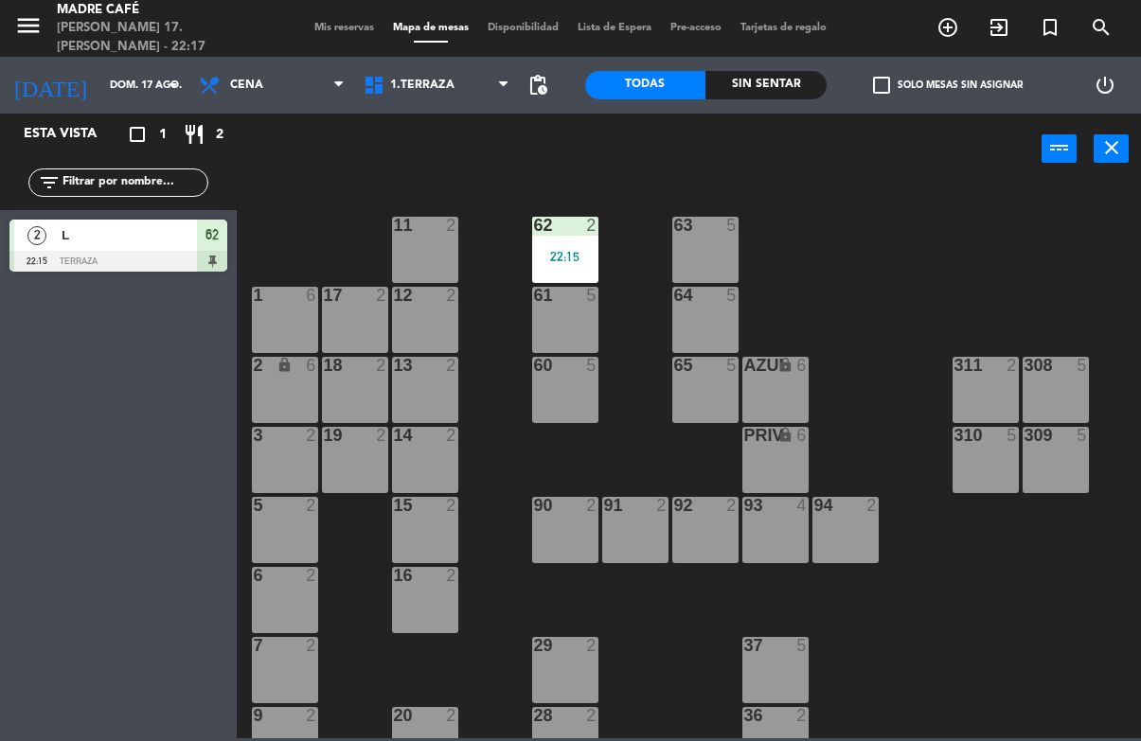
click at [184, 261] on div at bounding box center [118, 261] width 218 height 21
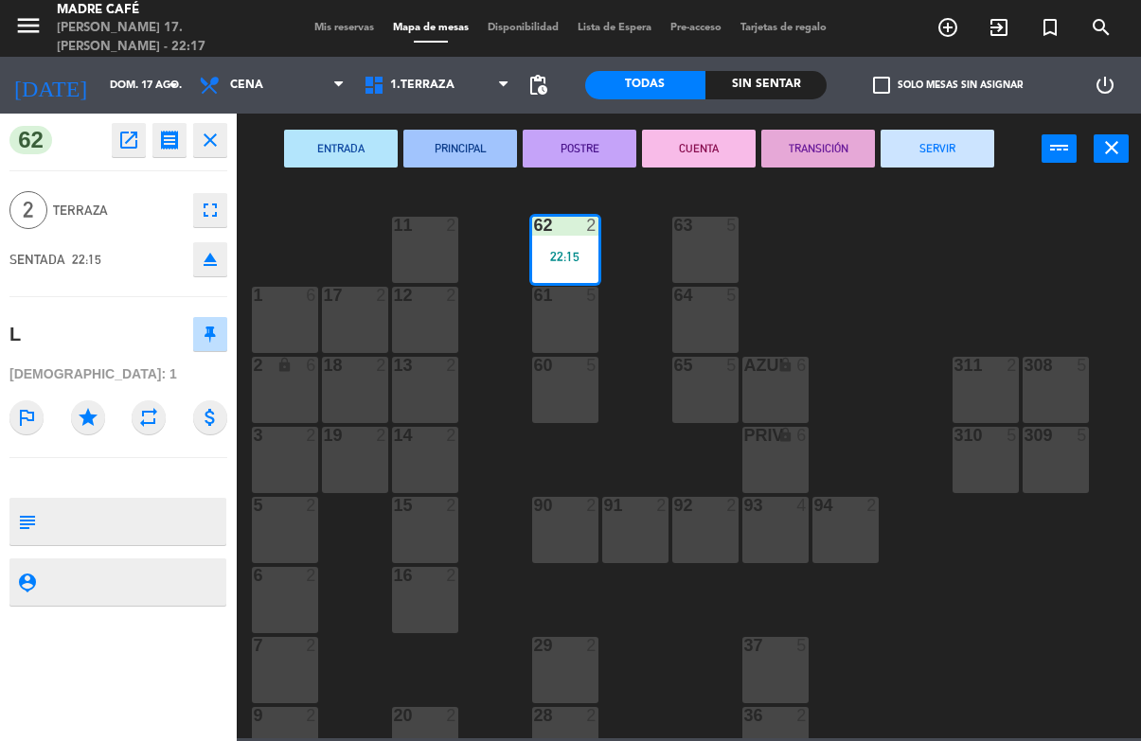
click at [942, 137] on button "SERVIR" at bounding box center [937, 149] width 114 height 38
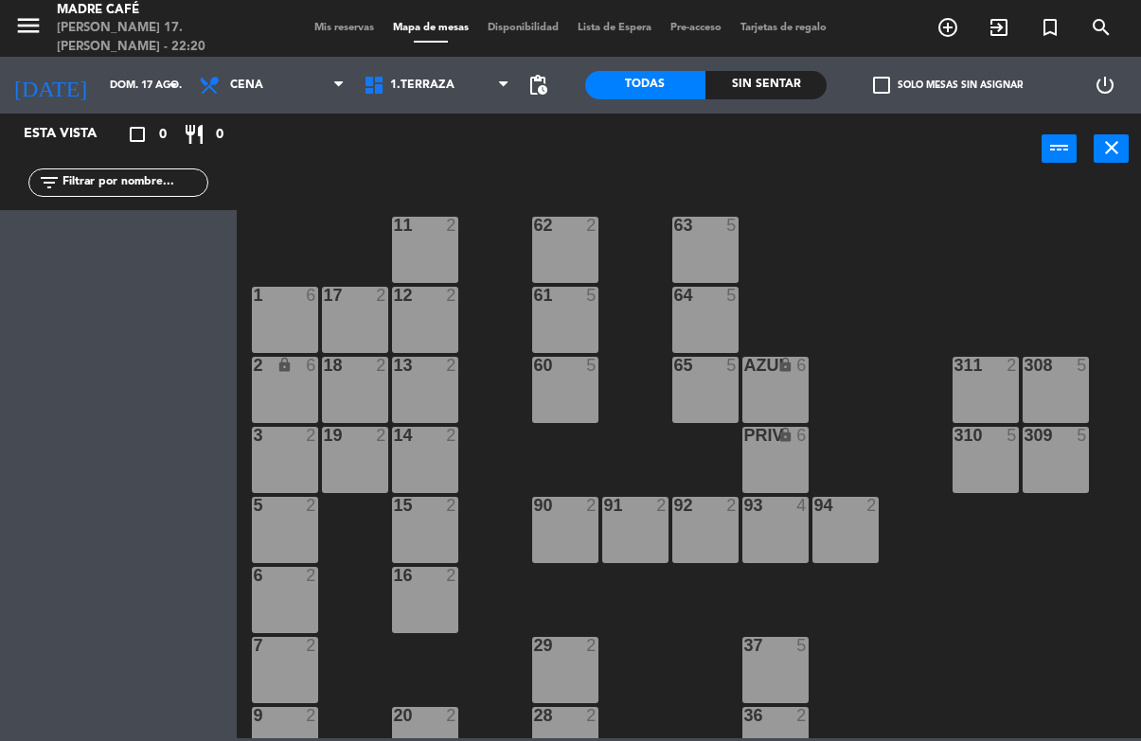
click at [862, 246] on div "11 2 63 5 62 2 12 2 1 6 61 5 64 5 17 2 13 2 2 lock 6 60 5 65 5 308 5 18 2 311 2…" at bounding box center [694, 461] width 893 height 556
click at [327, 196] on div "11 2 63 5 62 2 12 2 1 6 61 5 64 5 17 2 13 2 2 lock 6 60 5 65 5 308 5 18 2 311 2…" at bounding box center [694, 461] width 893 height 556
click at [112, 86] on input "dom. 17 ago." at bounding box center [171, 85] width 142 height 31
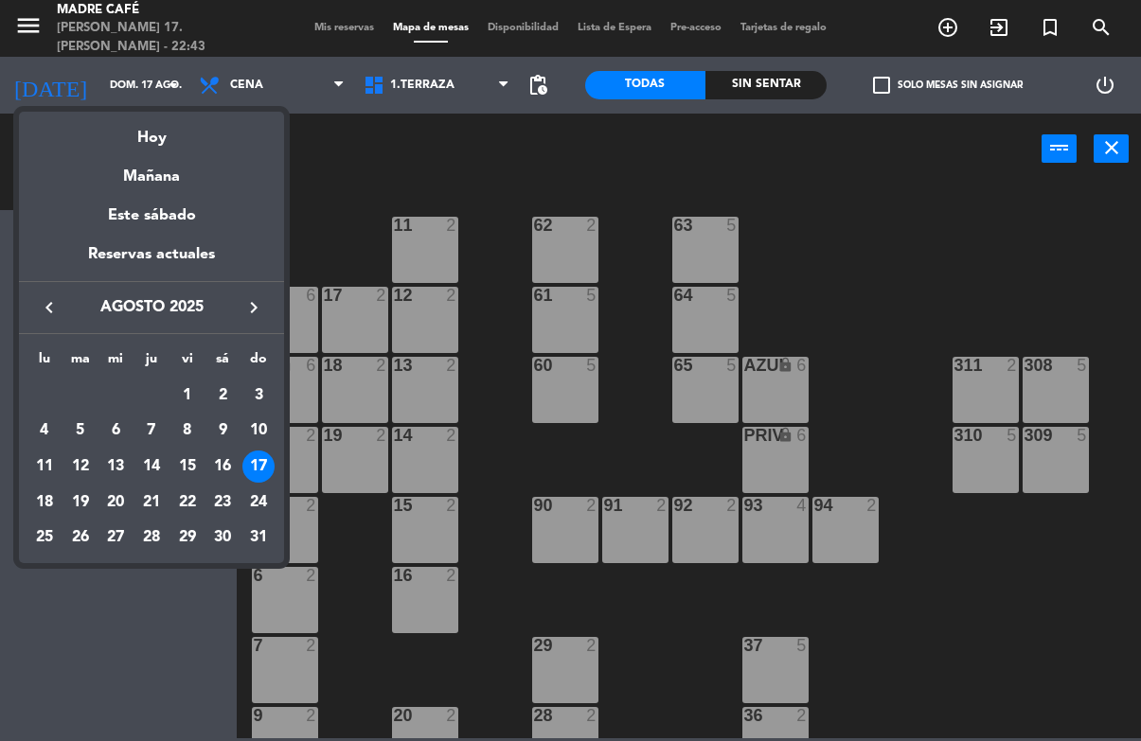
click at [55, 497] on div "18" at bounding box center [44, 502] width 32 height 32
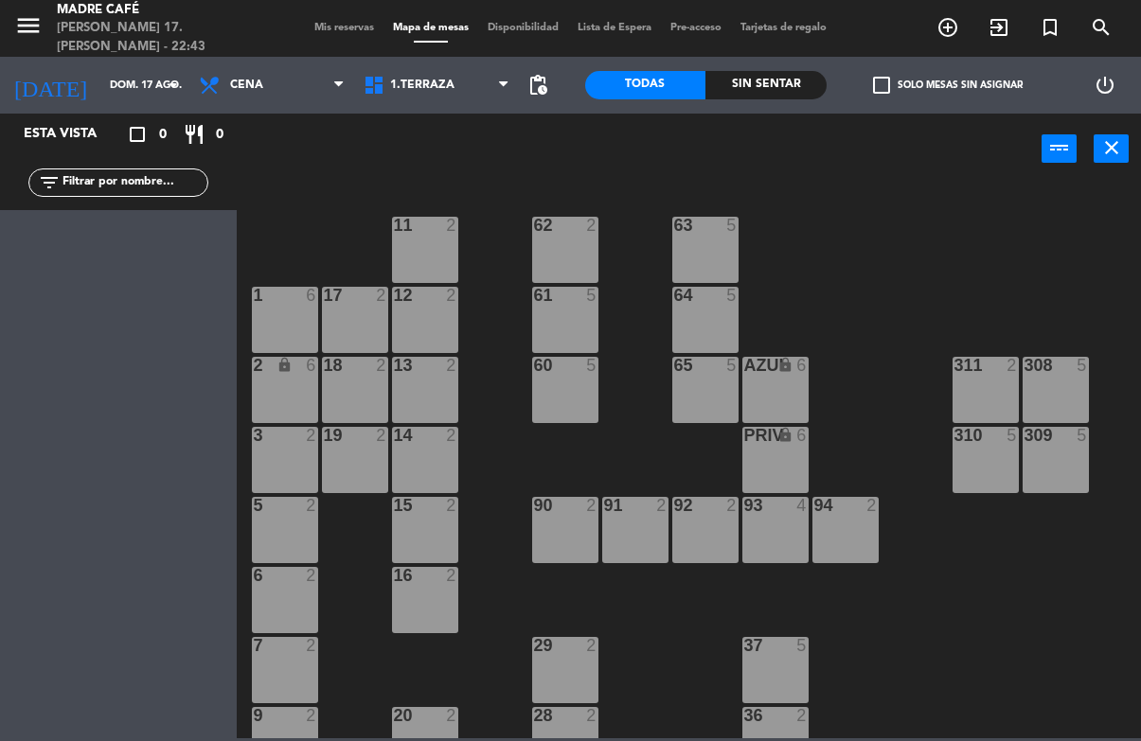
type input "lun. 18 ago."
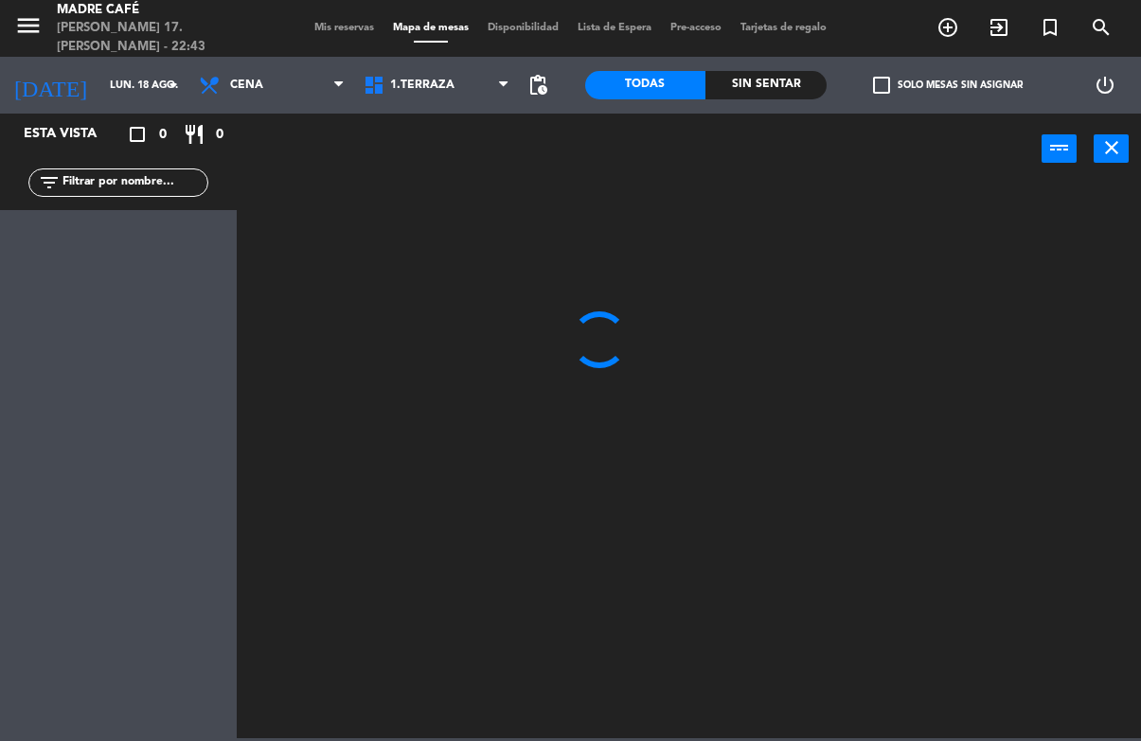
click at [112, 164] on div "filter_list" at bounding box center [118, 182] width 237 height 55
click at [235, 66] on span "Cena" at bounding box center [271, 85] width 165 height 42
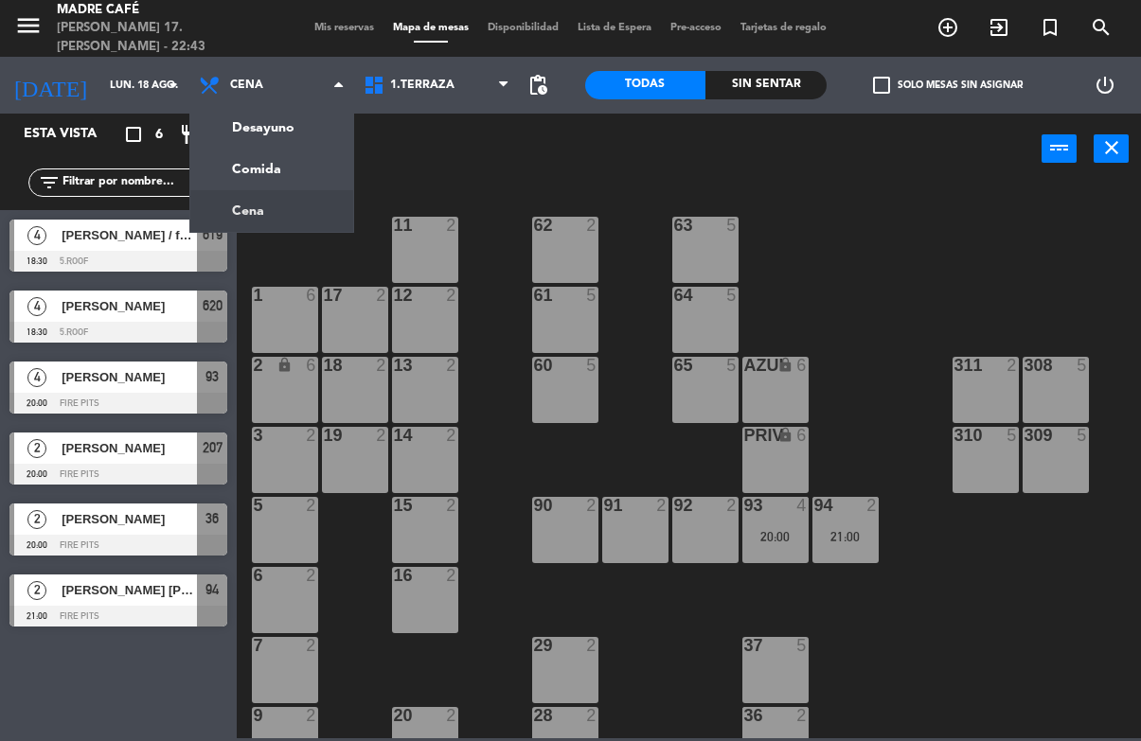
click at [259, 115] on ng-component "menu Madre Café domingo 17. agosto - 22:43 Mis reservas Mapa de mesas Disponibi…" at bounding box center [570, 369] width 1141 height 738
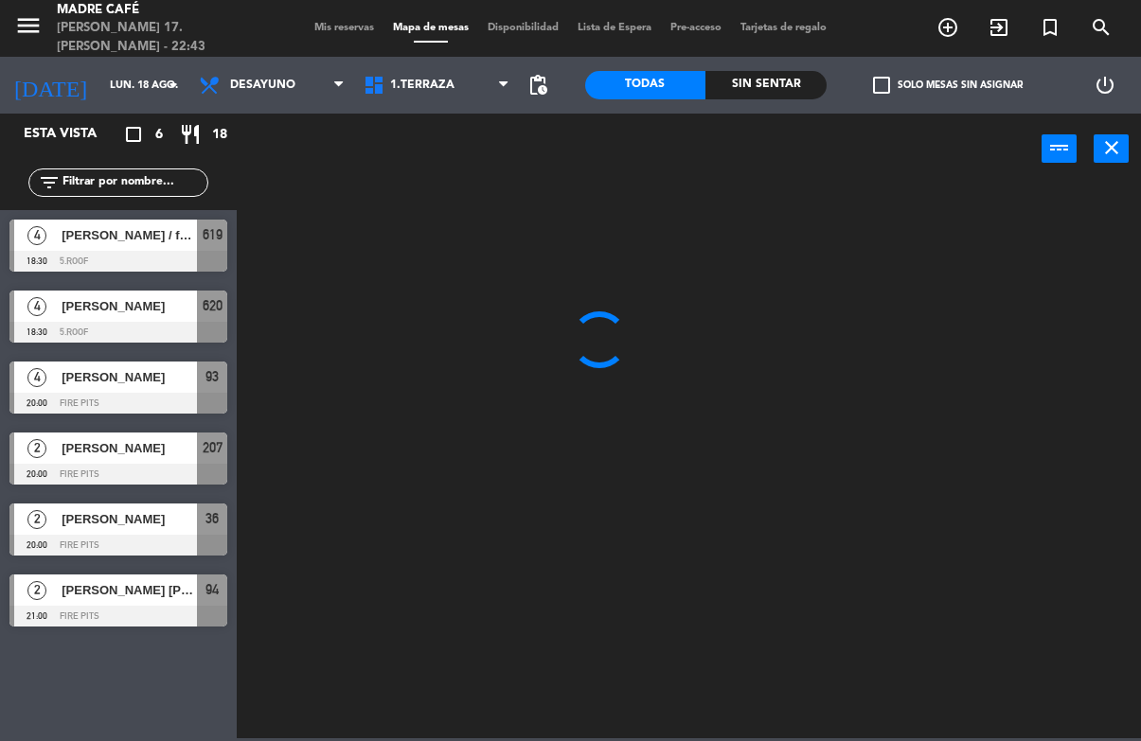
click at [101, 172] on input "text" at bounding box center [134, 182] width 147 height 21
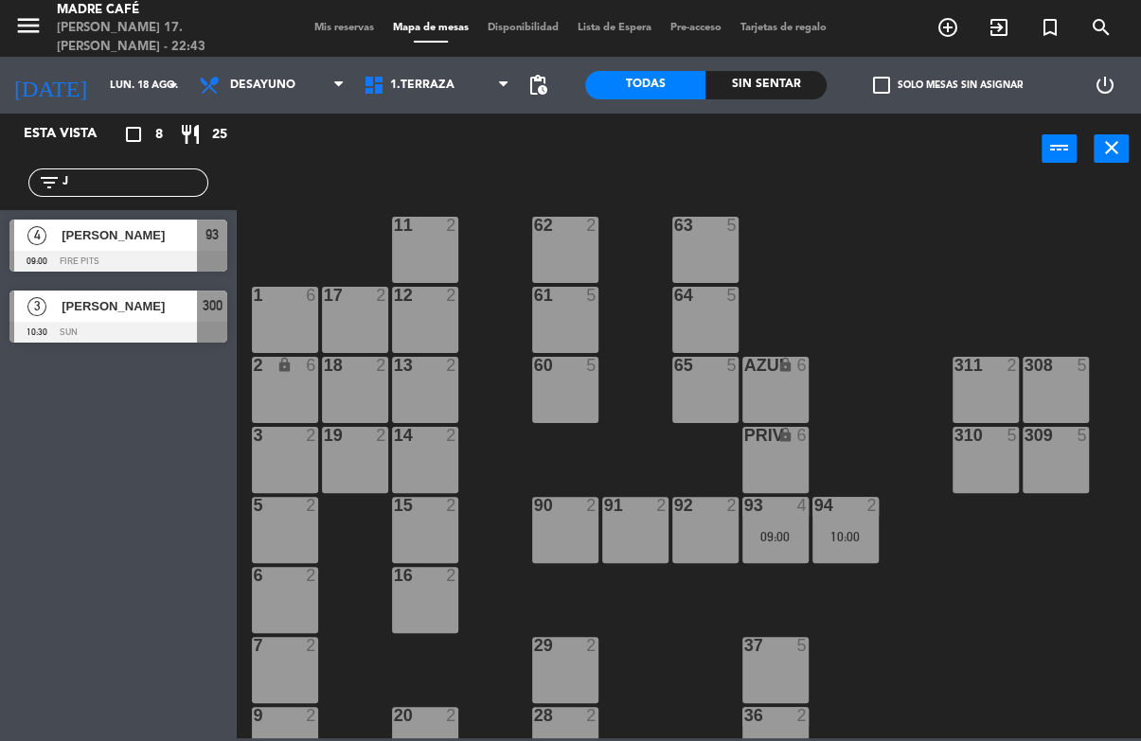
type input "J"
click at [866, 195] on div "11 2 63 5 62 2 12 2 1 6 61 5 64 5 17 2 13 2 2 lock 6 60 5 65 5 308 5 18 2 311 2…" at bounding box center [694, 461] width 893 height 556
click at [143, 191] on input "J" at bounding box center [134, 182] width 147 height 21
